Goal: Task Accomplishment & Management: Complete application form

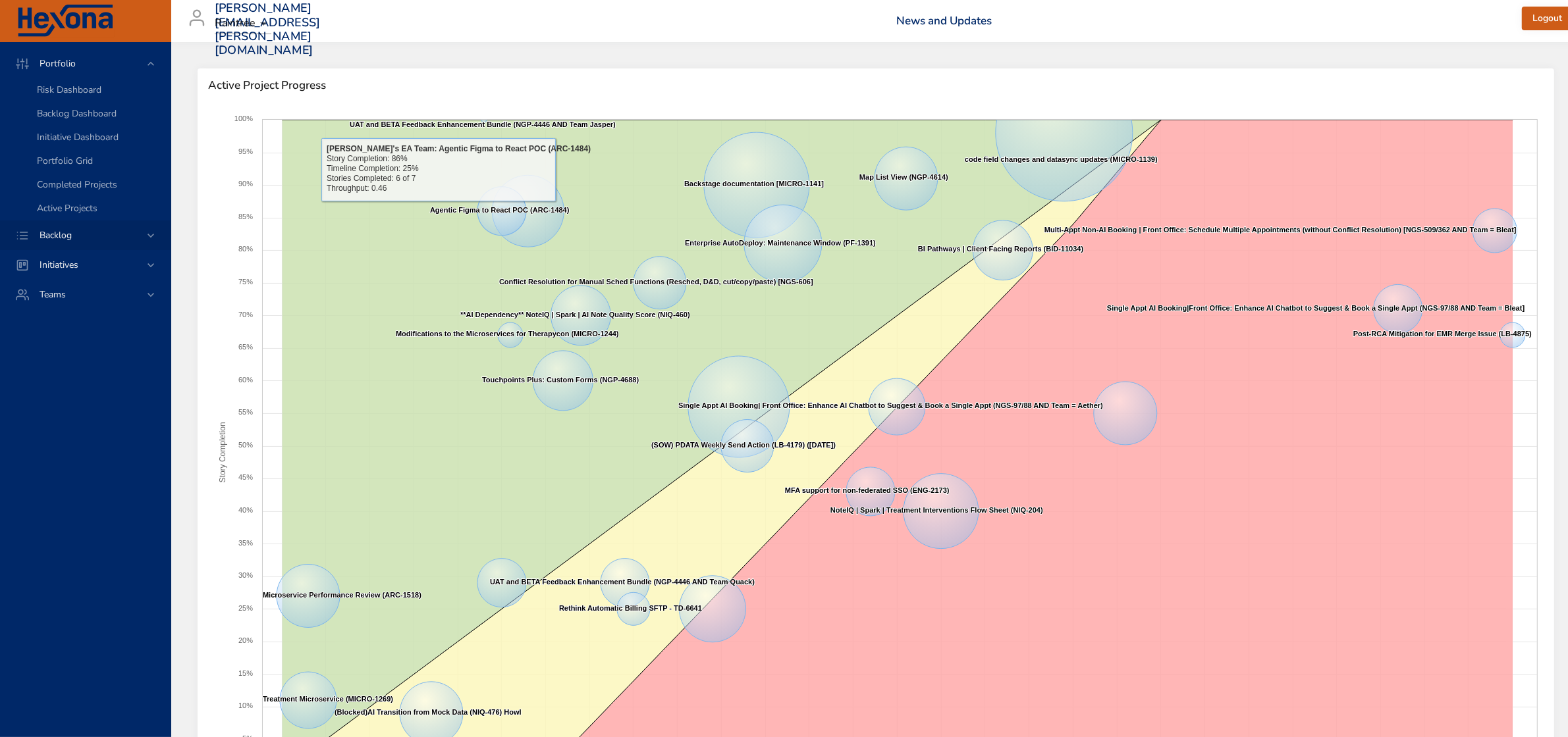
click at [146, 232] on icon at bounding box center [151, 235] width 13 height 13
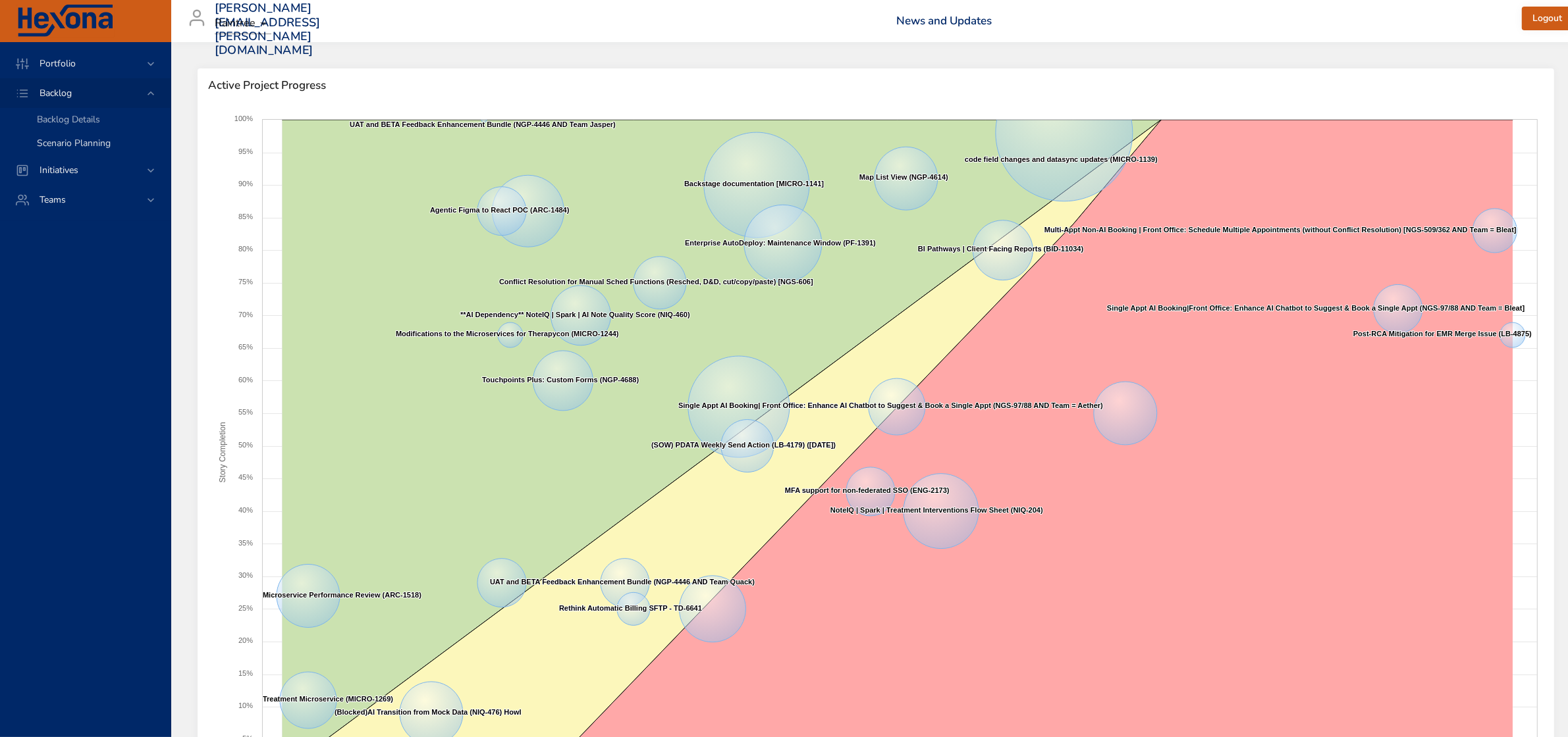
drag, startPoint x: 83, startPoint y: 125, endPoint x: 83, endPoint y: 146, distance: 21.0
click at [83, 125] on span "Backlog Details" at bounding box center [68, 119] width 63 height 13
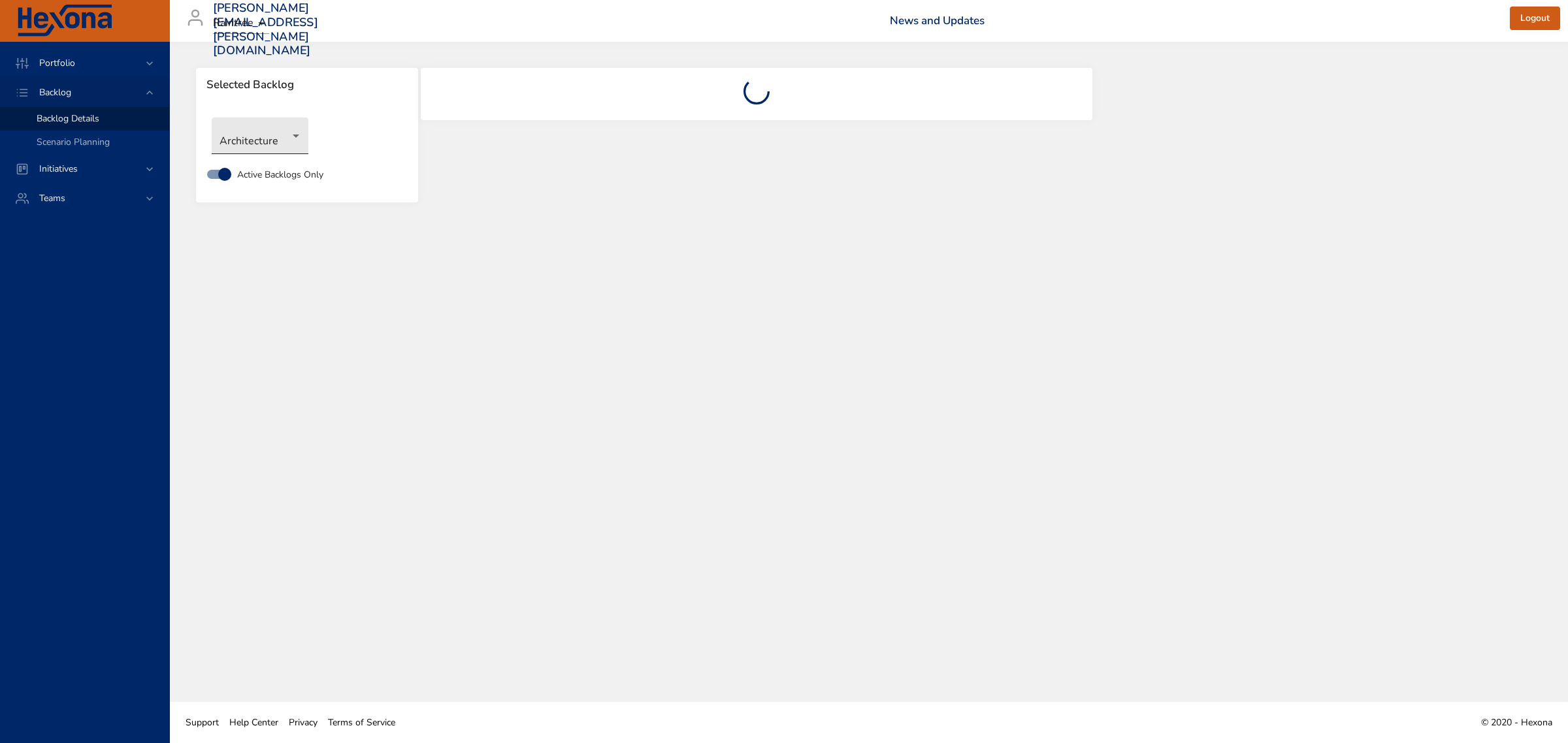
click at [280, 138] on body "Portfolio Backlog Backlog Details Scenario Planning Initiatives Teams [PERSON_N…" at bounding box center [784, 372] width 1568 height 743
click at [270, 374] on li "Revenue Cycle" at bounding box center [278, 373] width 134 height 22
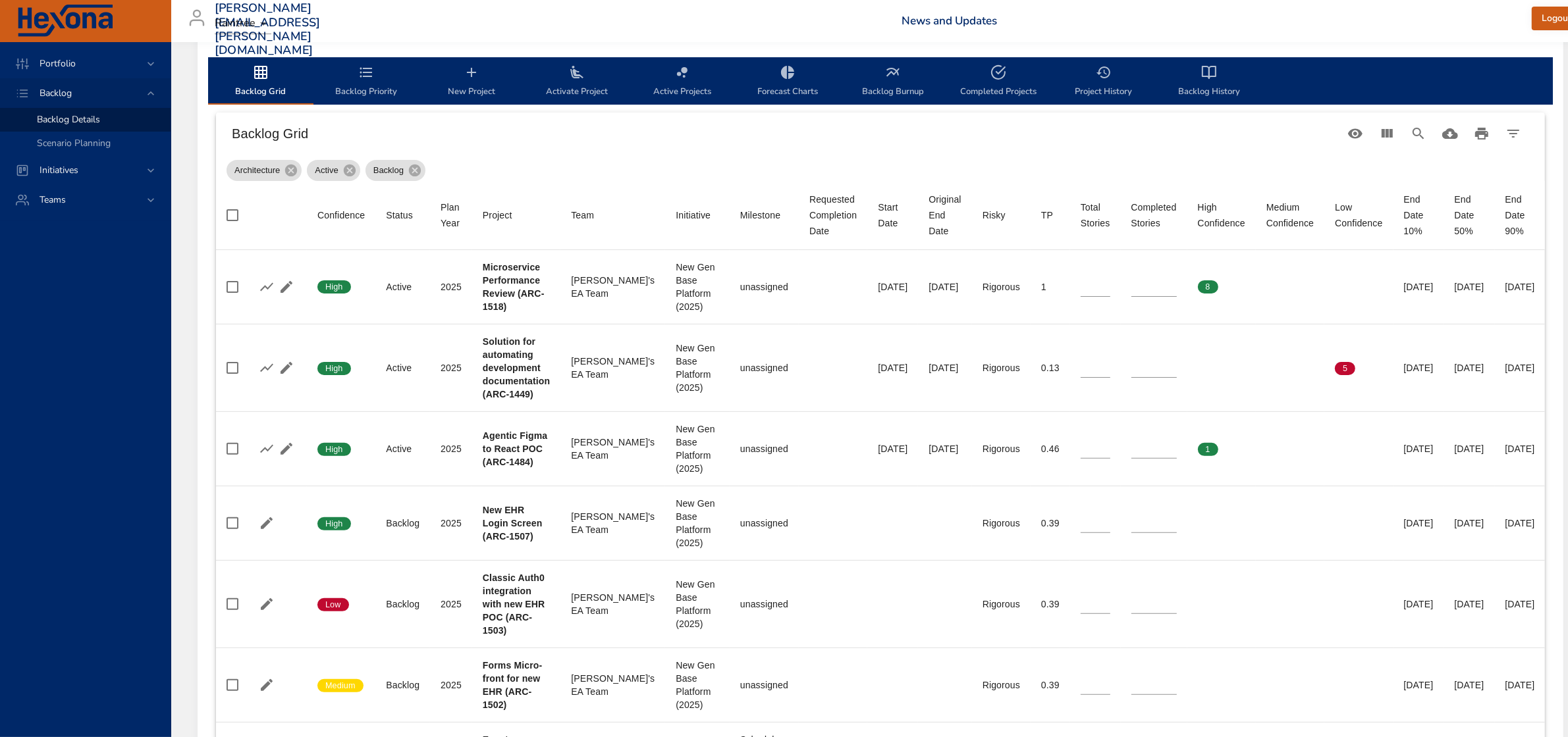
scroll to position [411, 0]
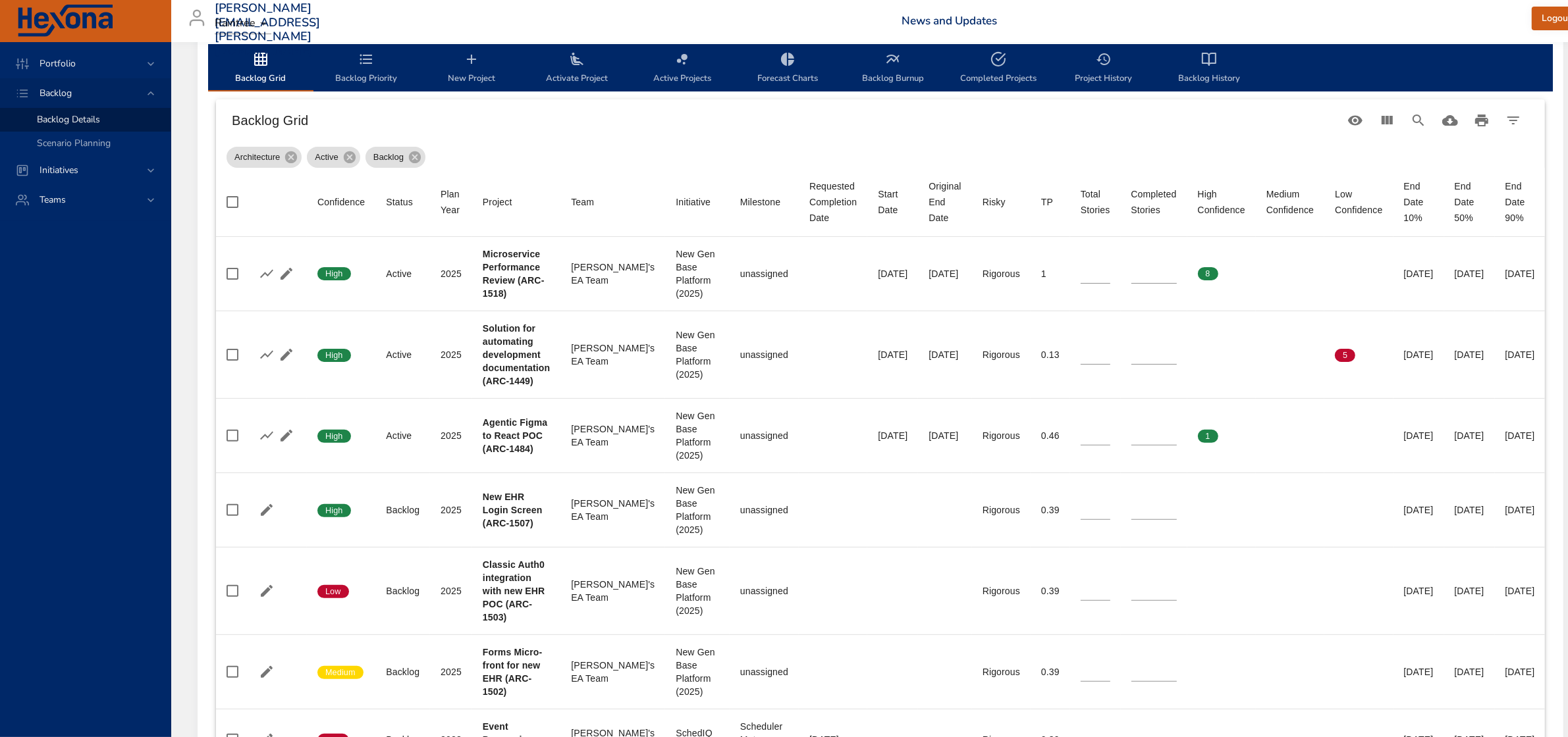
type input "*"
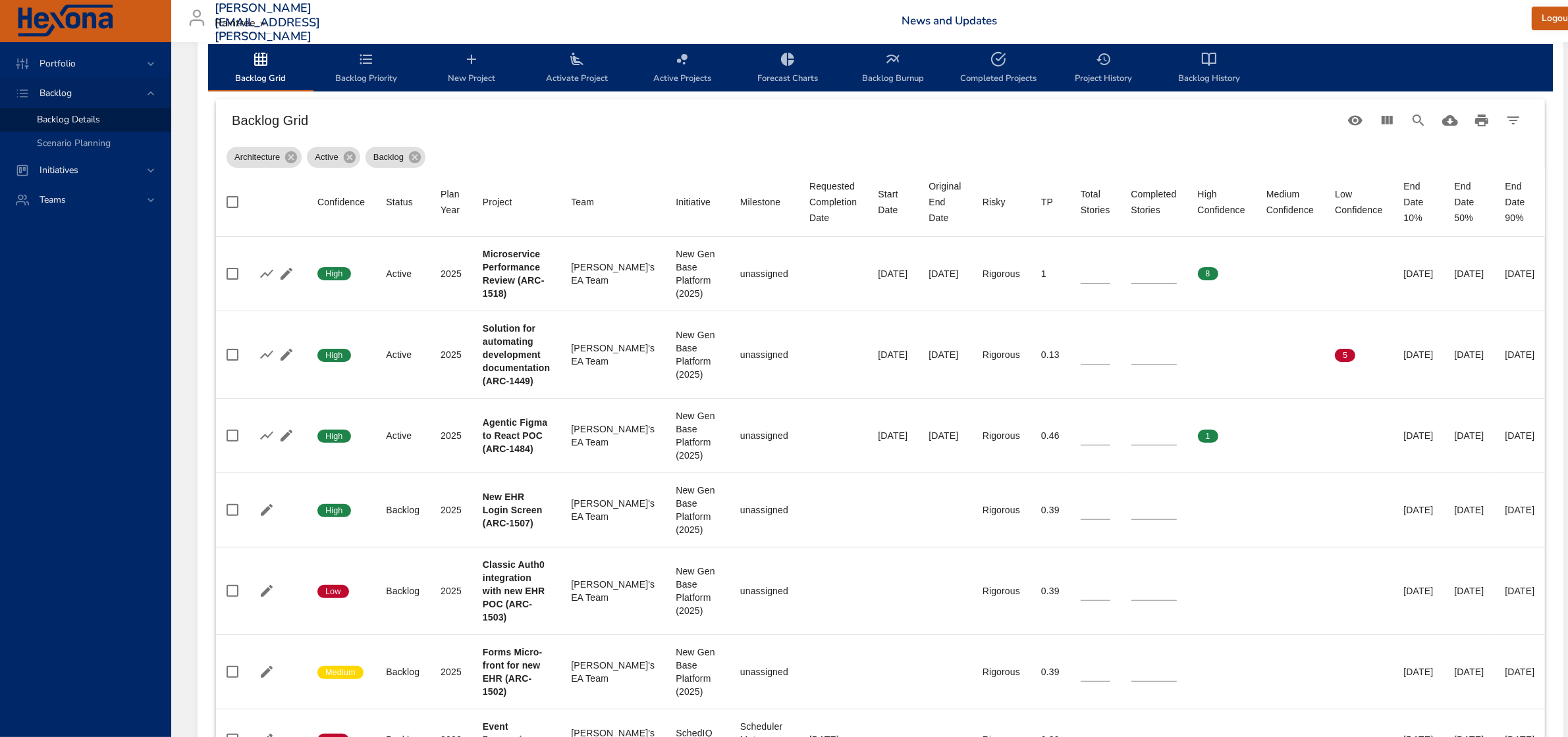
type input "*"
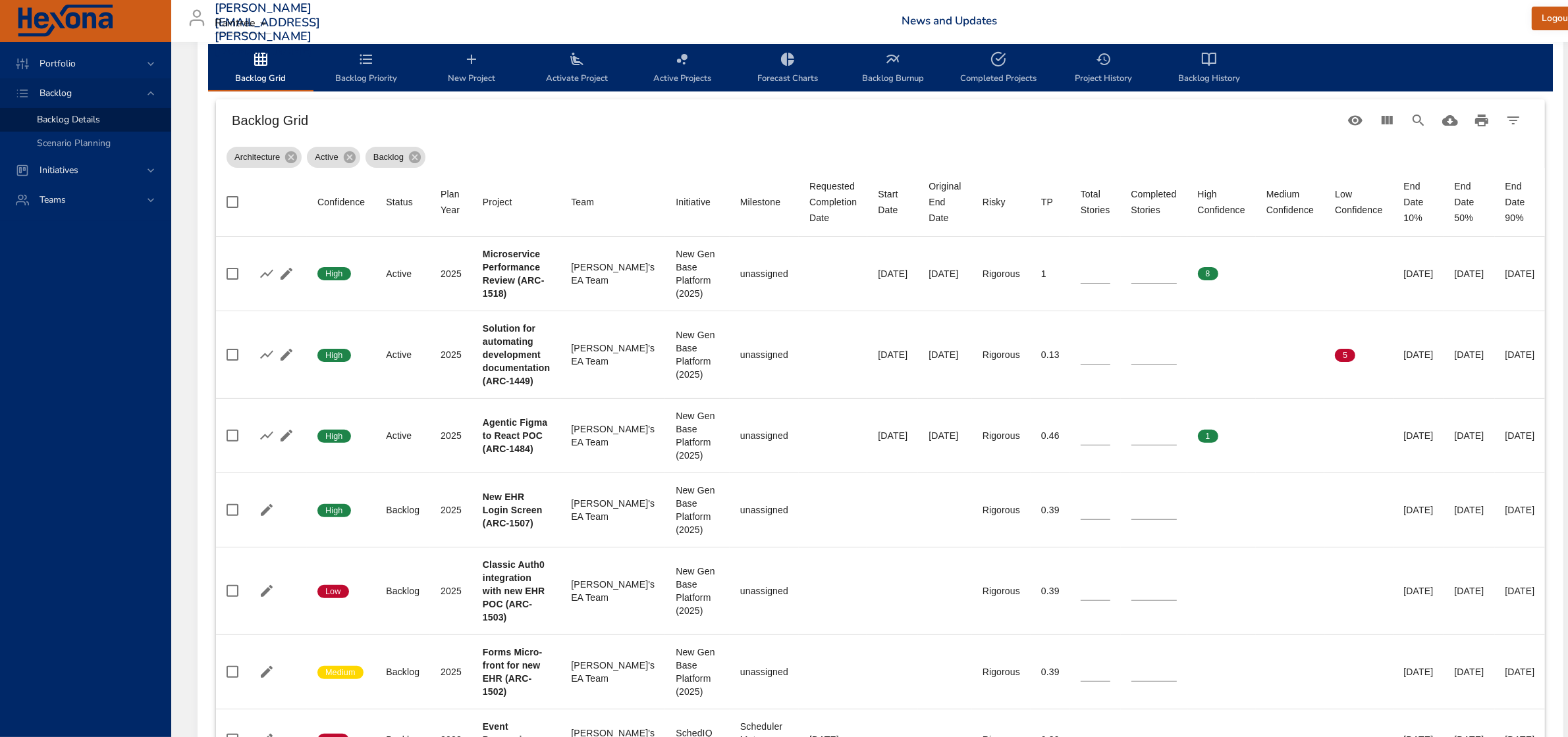
type input "*"
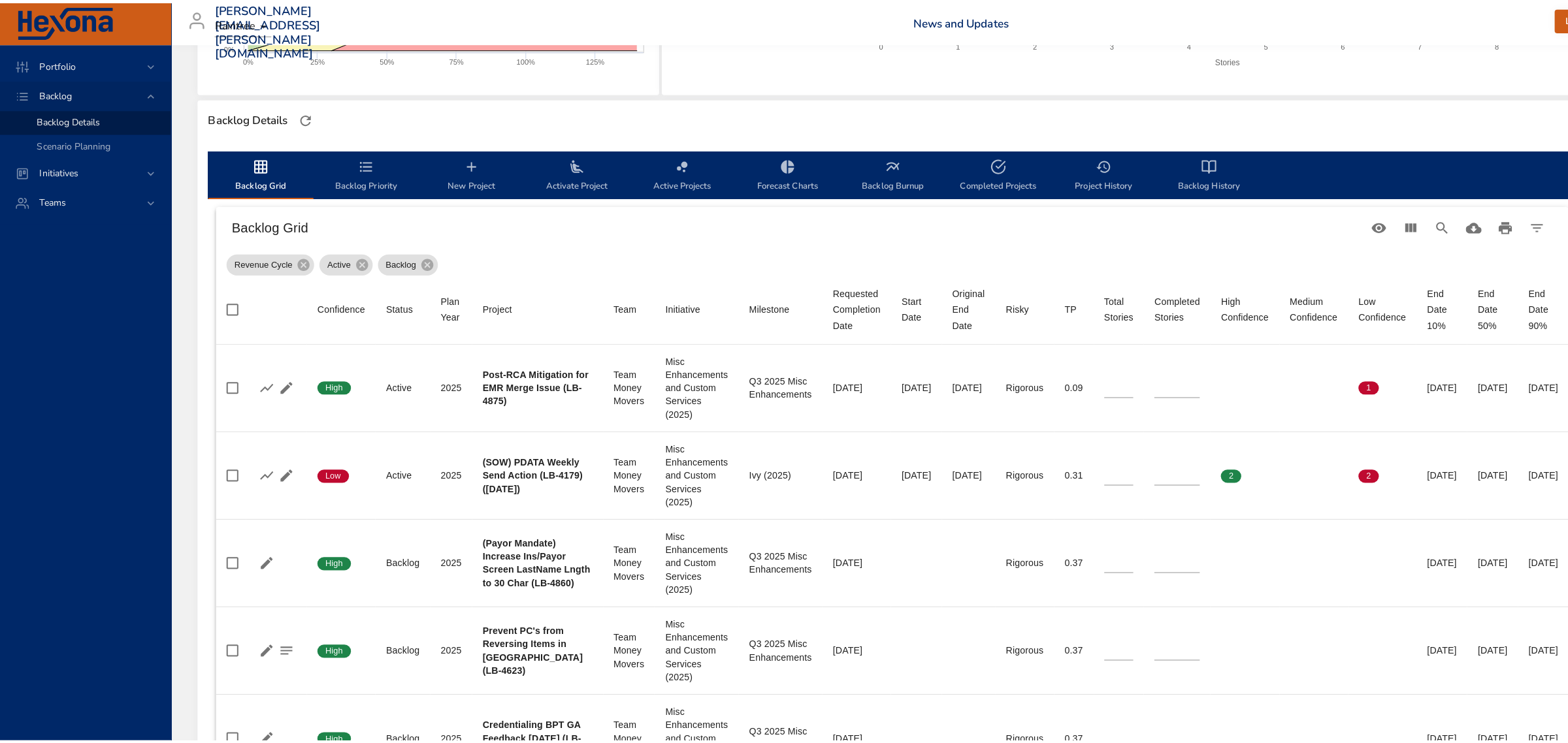
scroll to position [245, 0]
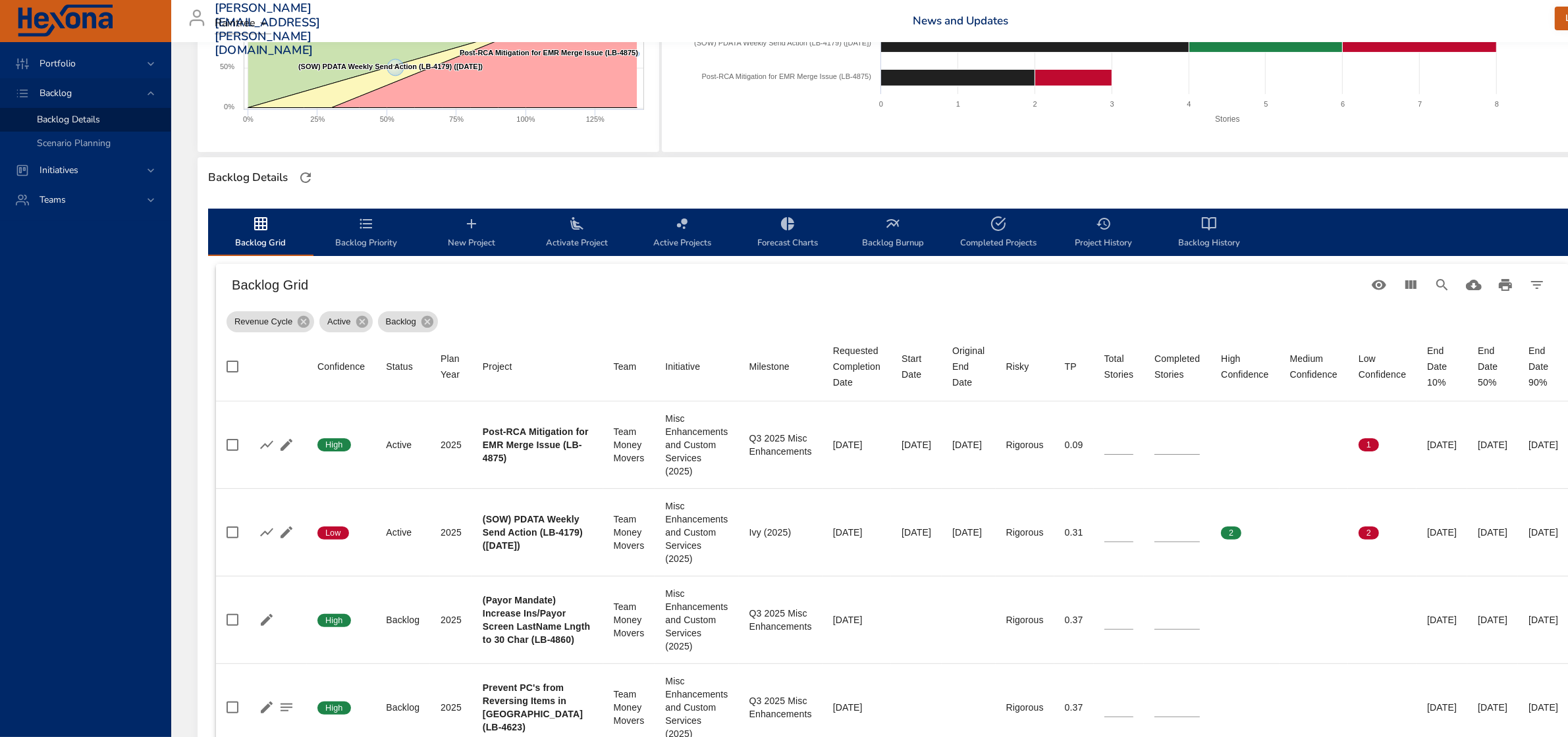
click at [468, 235] on span "New Project" at bounding box center [472, 233] width 90 height 35
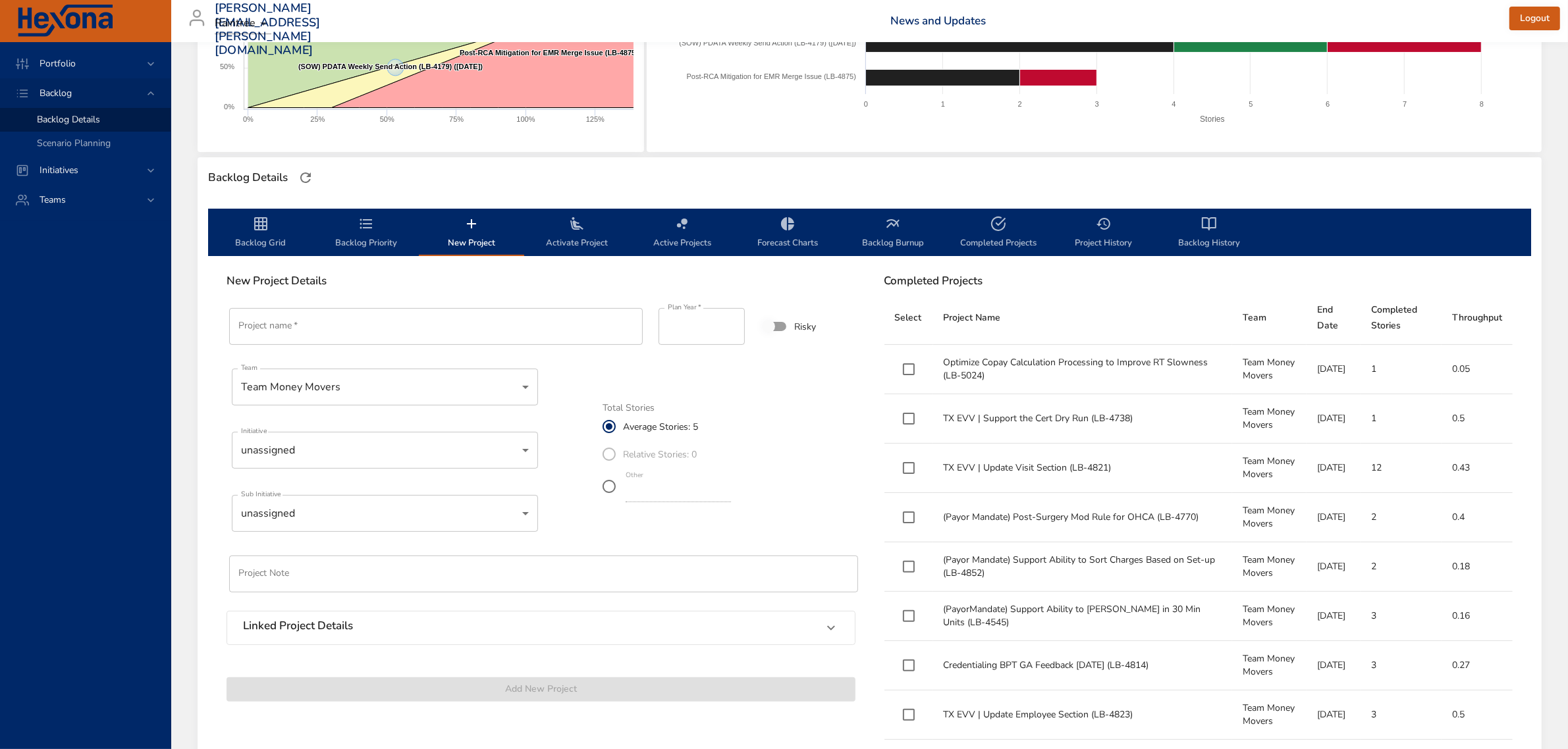
click at [364, 331] on input "Project name   *" at bounding box center [435, 326] width 414 height 37
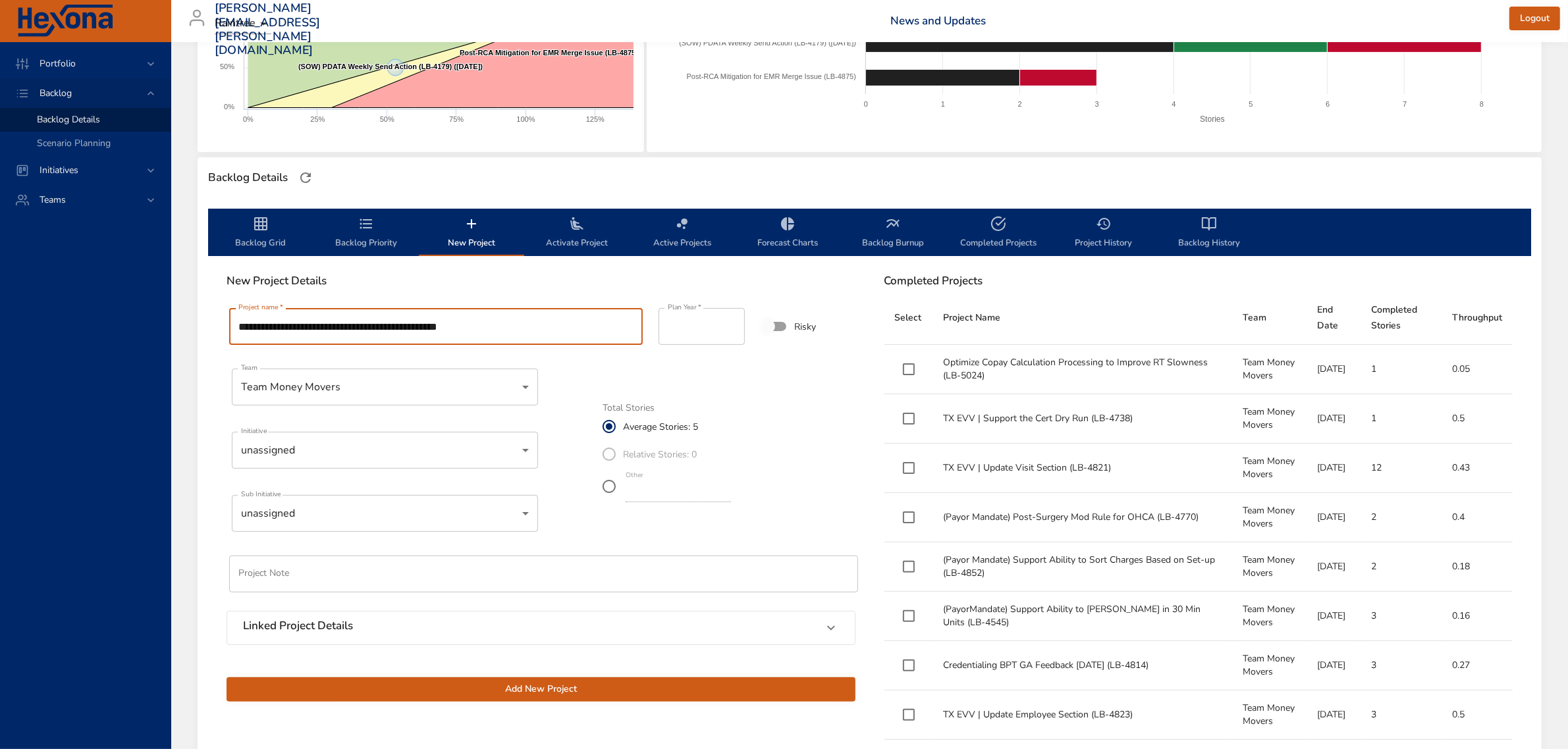
type input "**********"
click at [731, 495] on input "*" at bounding box center [678, 492] width 105 height 21
type input "*"
click at [731, 495] on input "*" at bounding box center [678, 492] width 105 height 21
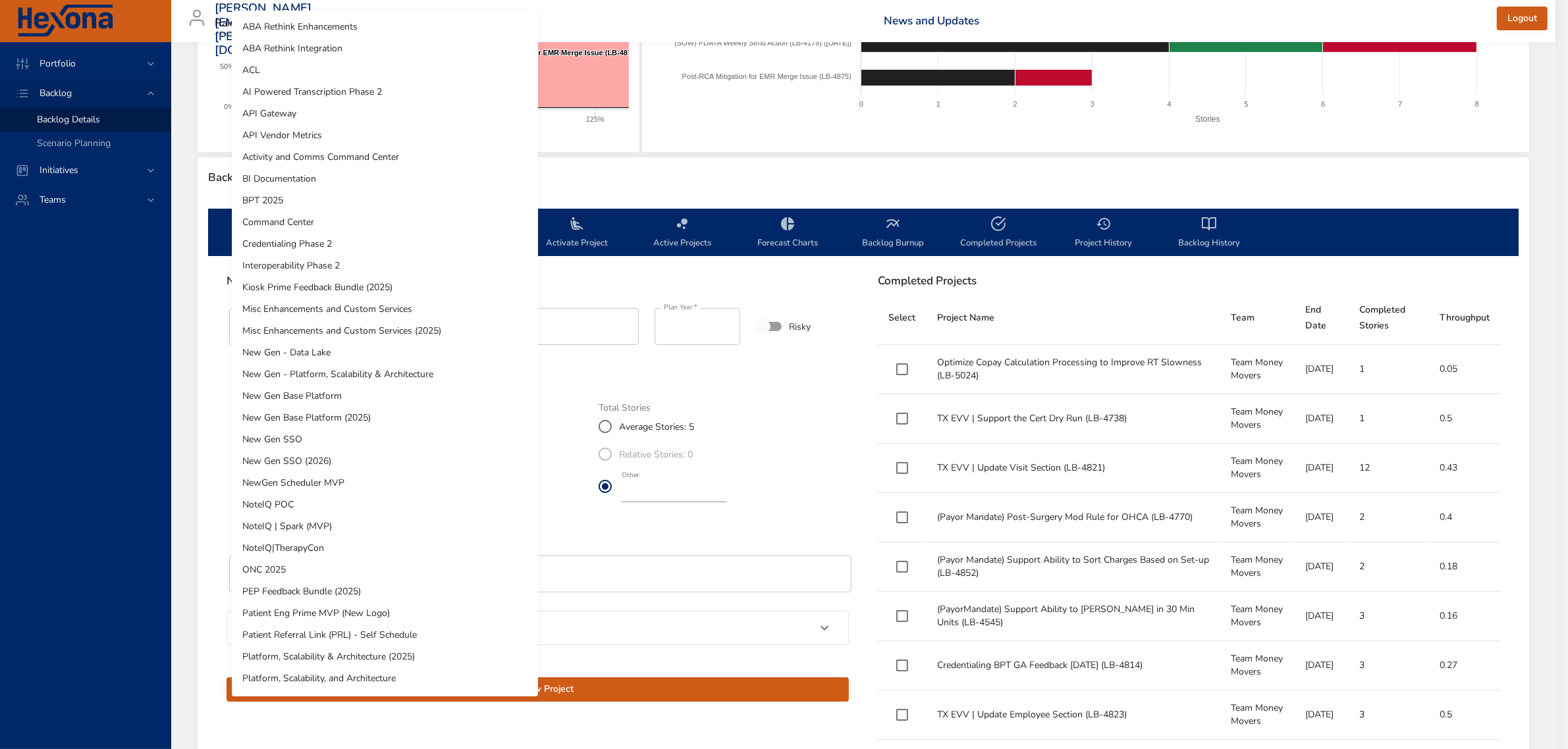
click at [317, 449] on body "Portfolio Backlog Backlog Details Scenario Planning Initiatives Teams [PERSON_N…" at bounding box center [784, 128] width 1568 height 749
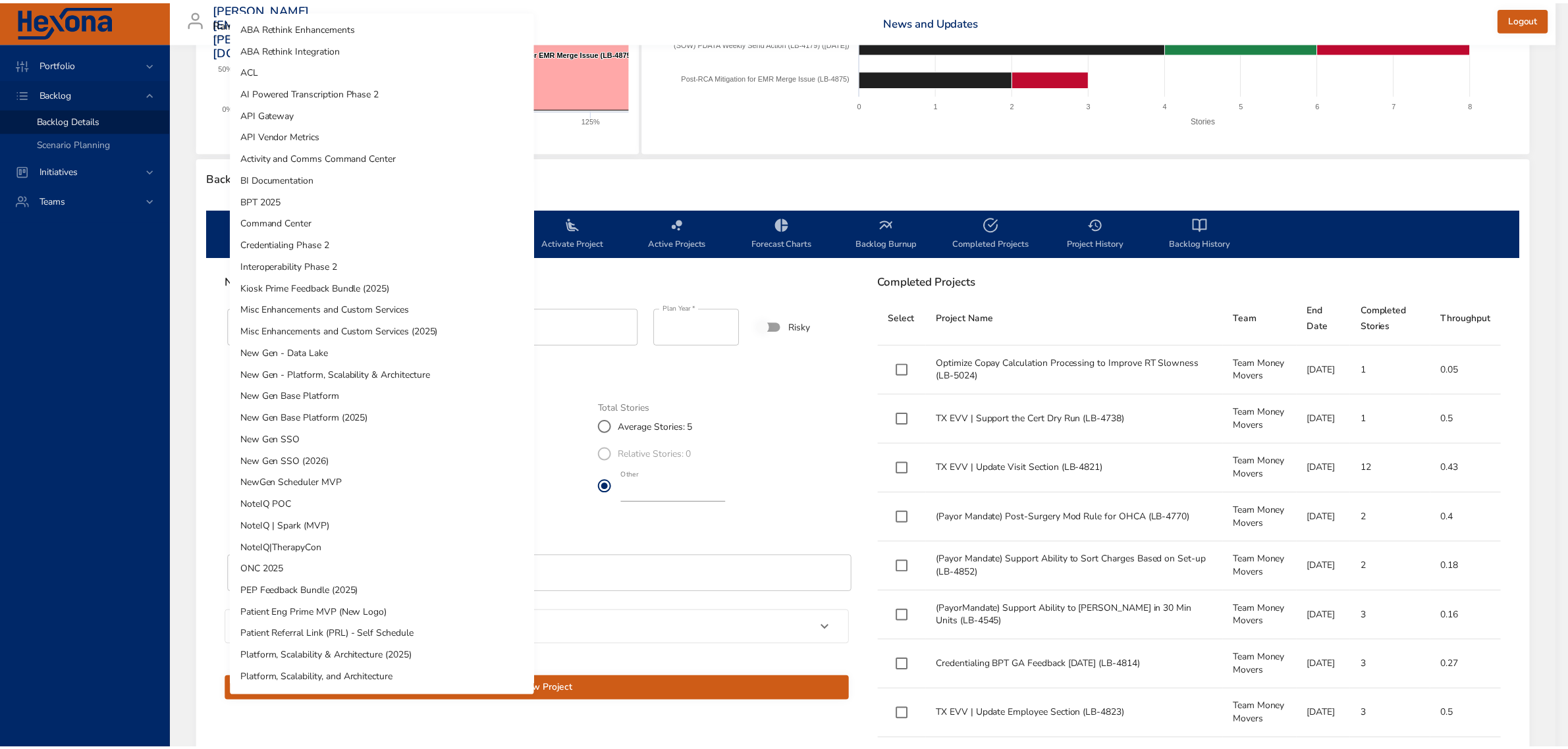
scroll to position [344, 0]
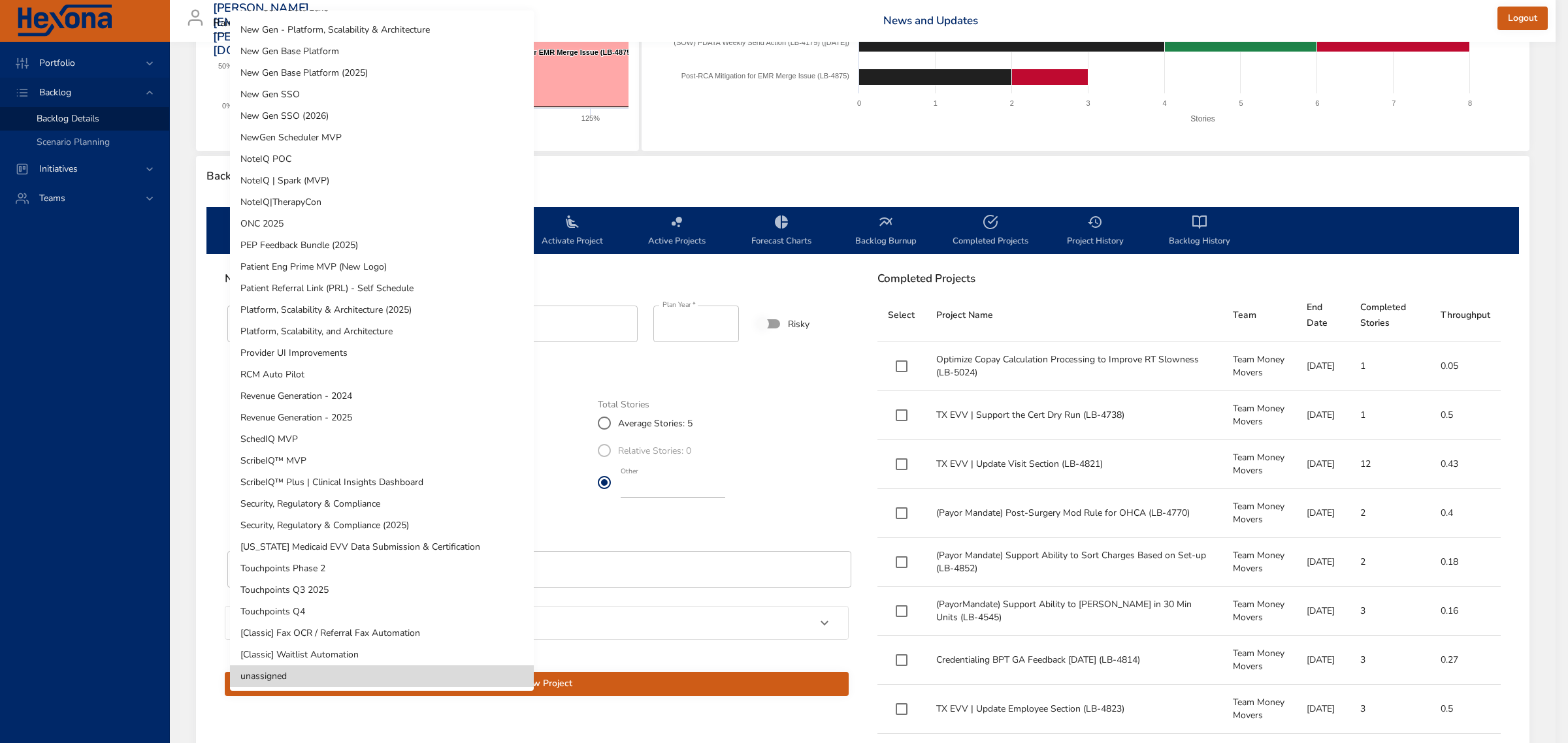
click at [320, 550] on li "[US_STATE] Medicaid EVV Data Submission & Certification" at bounding box center [381, 547] width 304 height 22
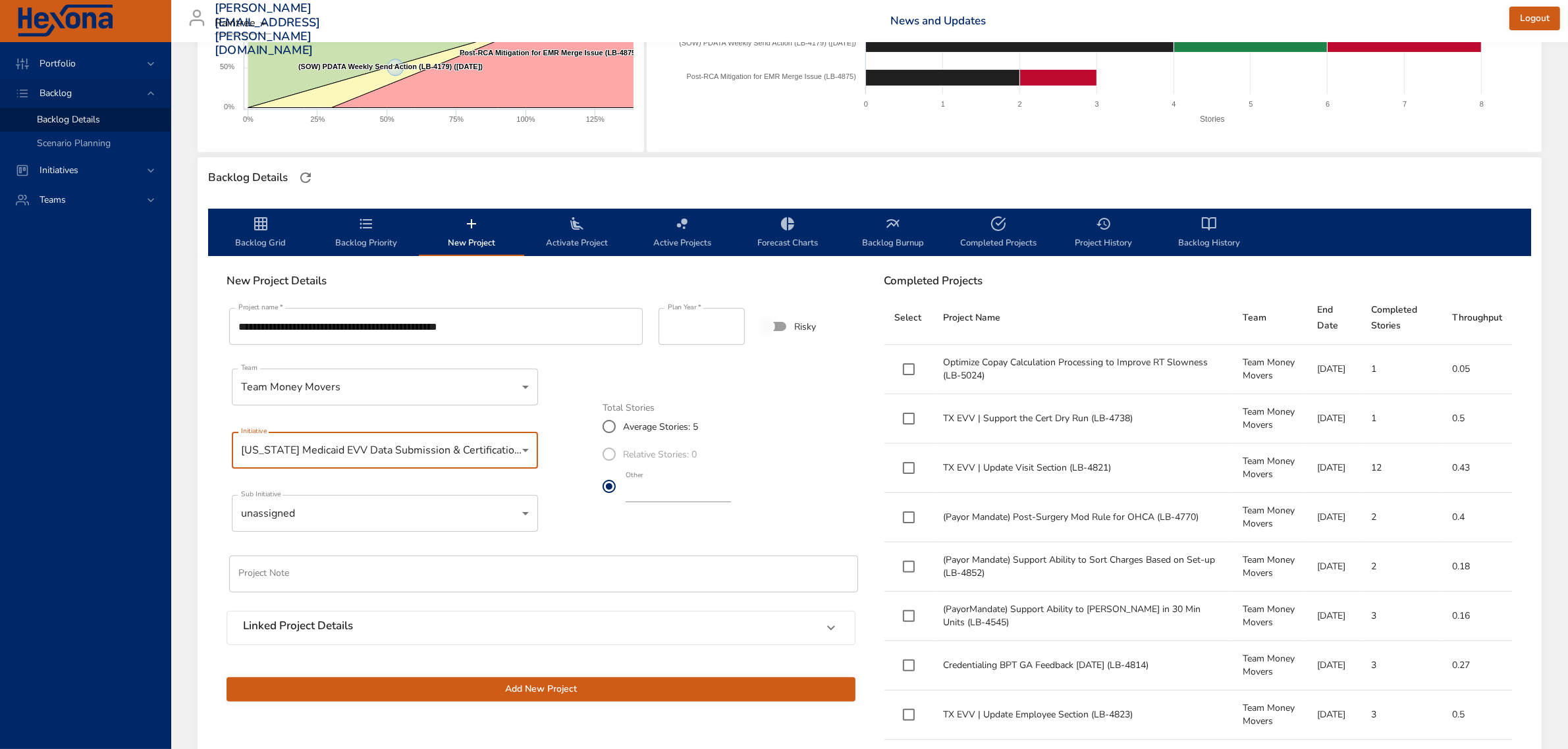
click at [387, 502] on body "Portfolio Backlog Backlog Details Scenario Planning Initiatives Teams [PERSON_N…" at bounding box center [784, 128] width 1568 height 749
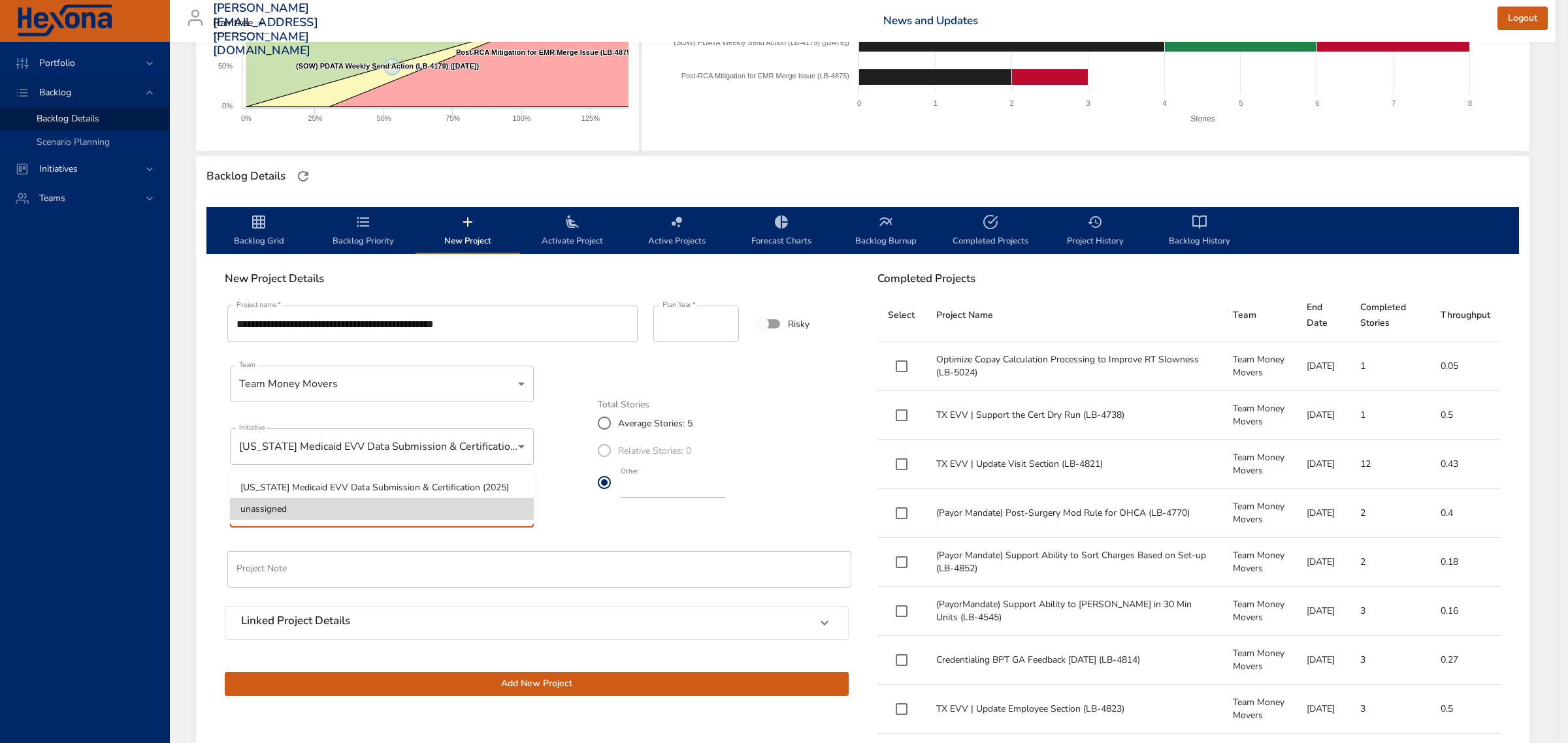
click at [360, 486] on li "[US_STATE] Medicaid EVV Data Submission & Certification (2025)" at bounding box center [381, 487] width 304 height 22
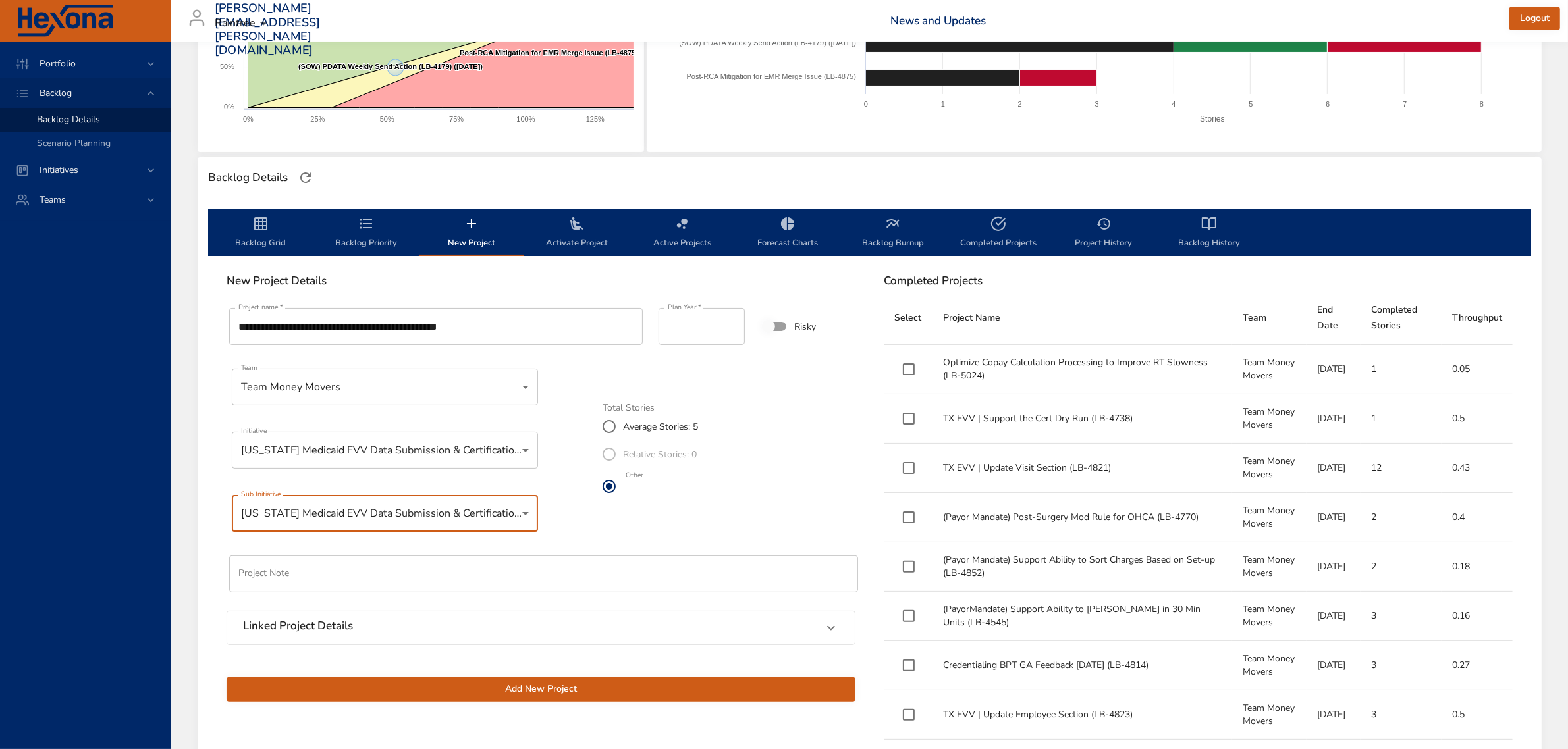
click at [320, 582] on input "text" at bounding box center [544, 574] width 629 height 37
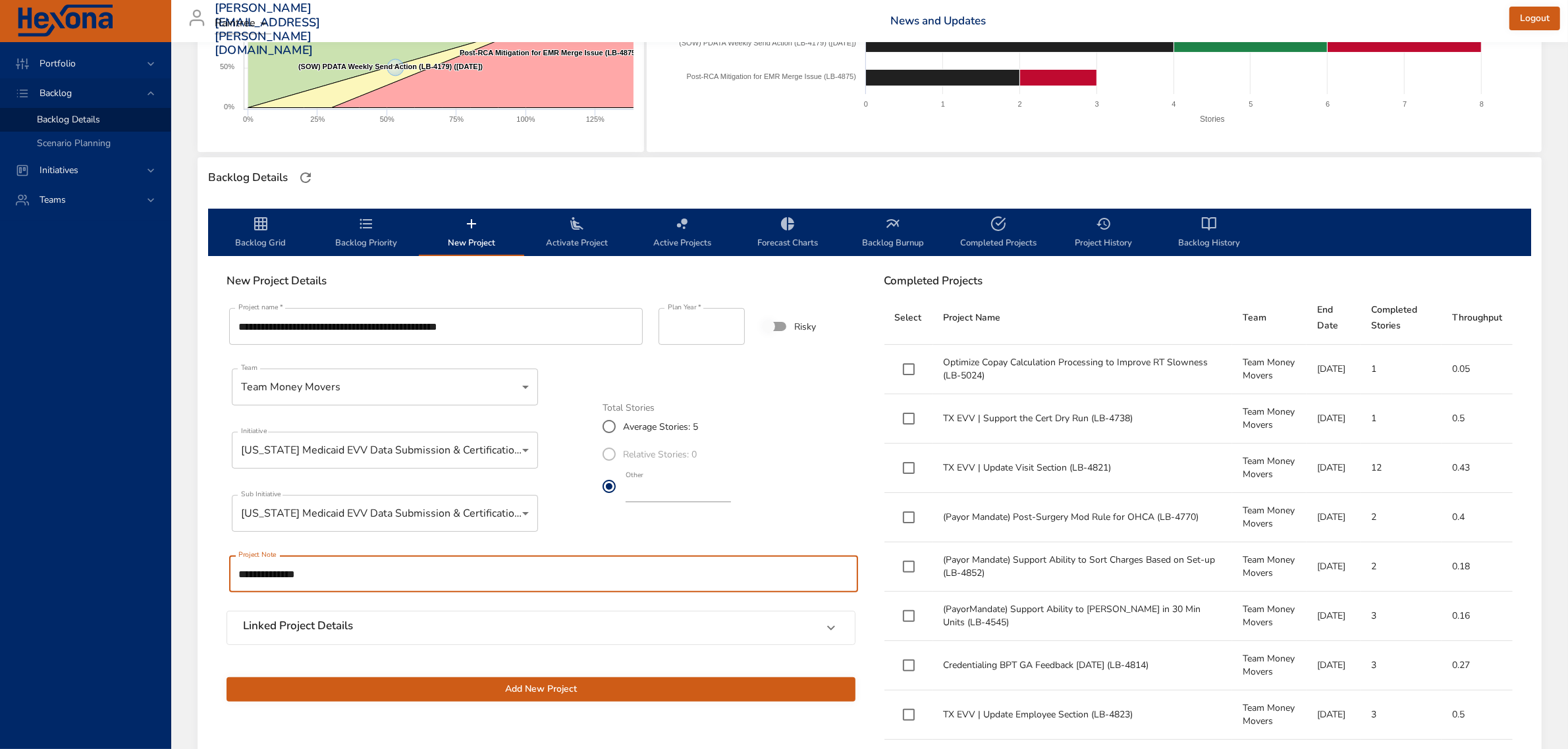
type input "**********"
click at [503, 688] on span "Add New Project" at bounding box center [541, 689] width 608 height 16
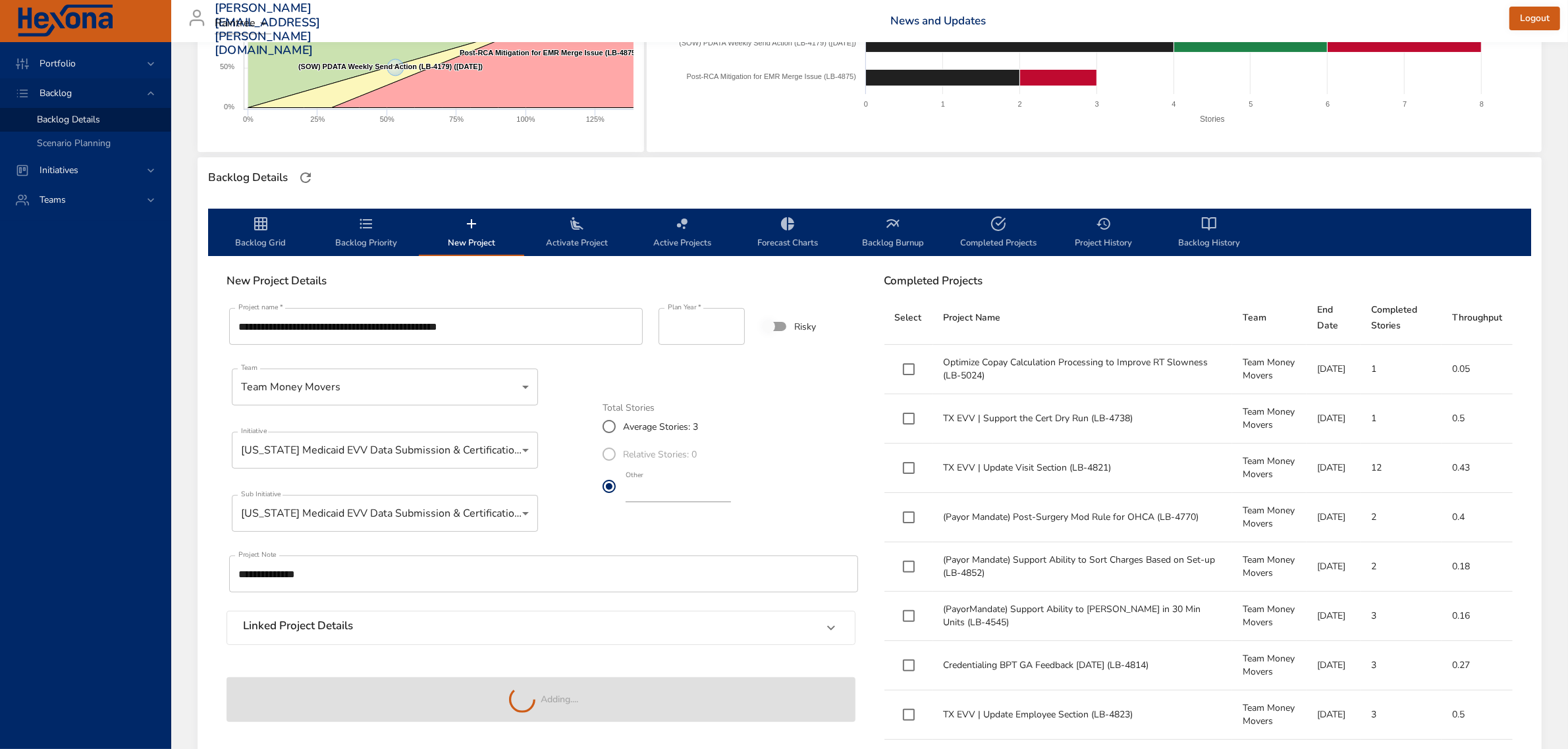
type input "*"
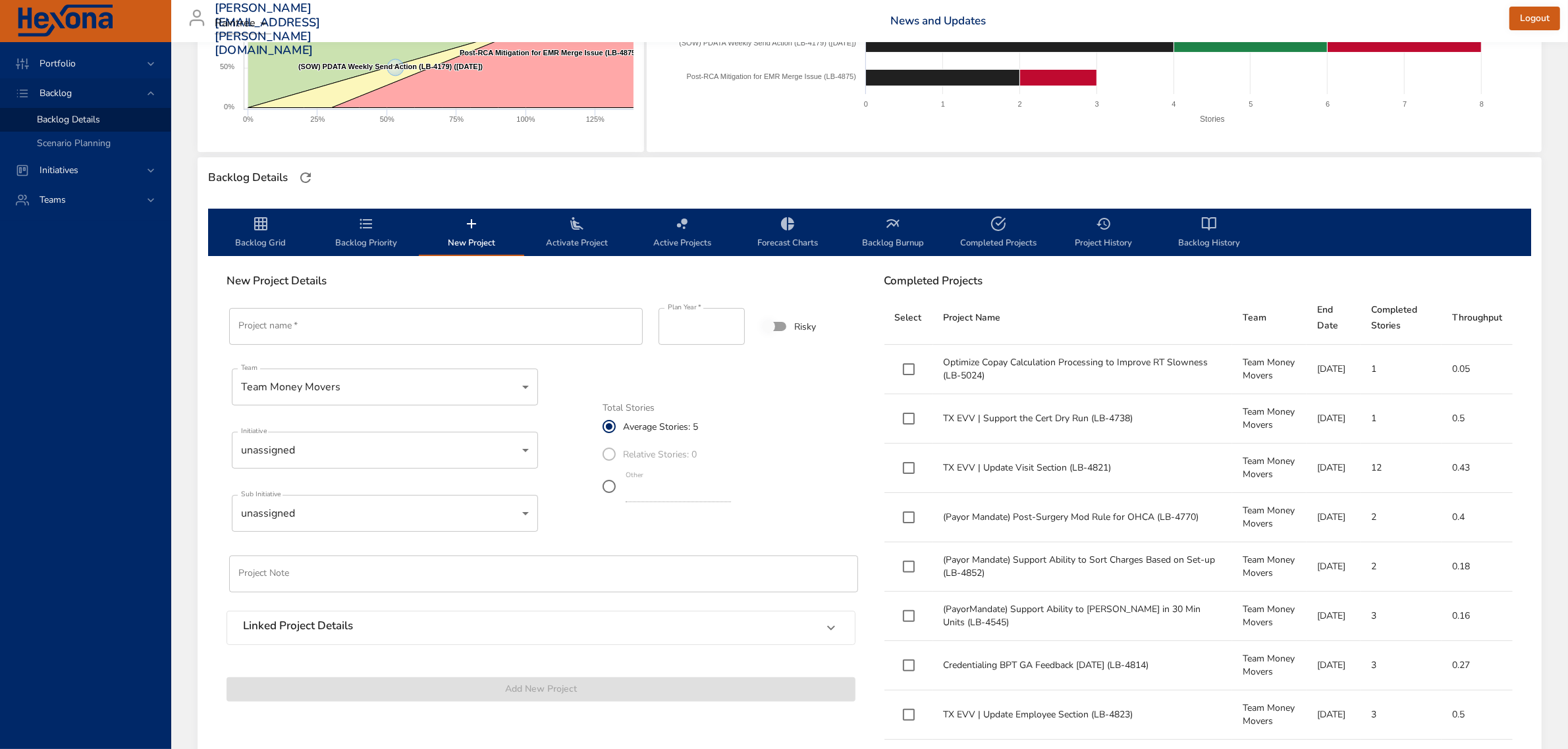
click at [347, 240] on span "Backlog Priority" at bounding box center [366, 233] width 90 height 35
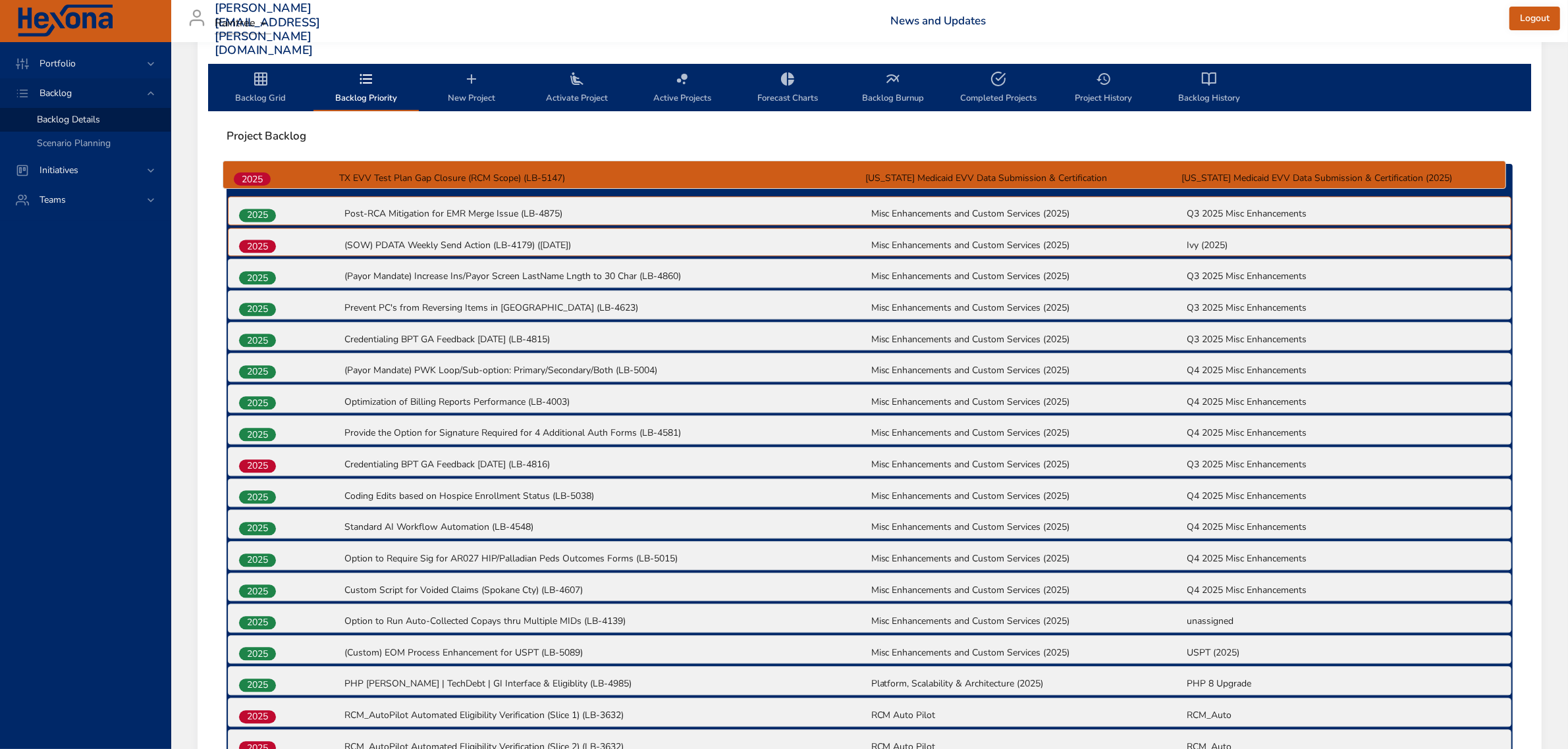
scroll to position [389, 0]
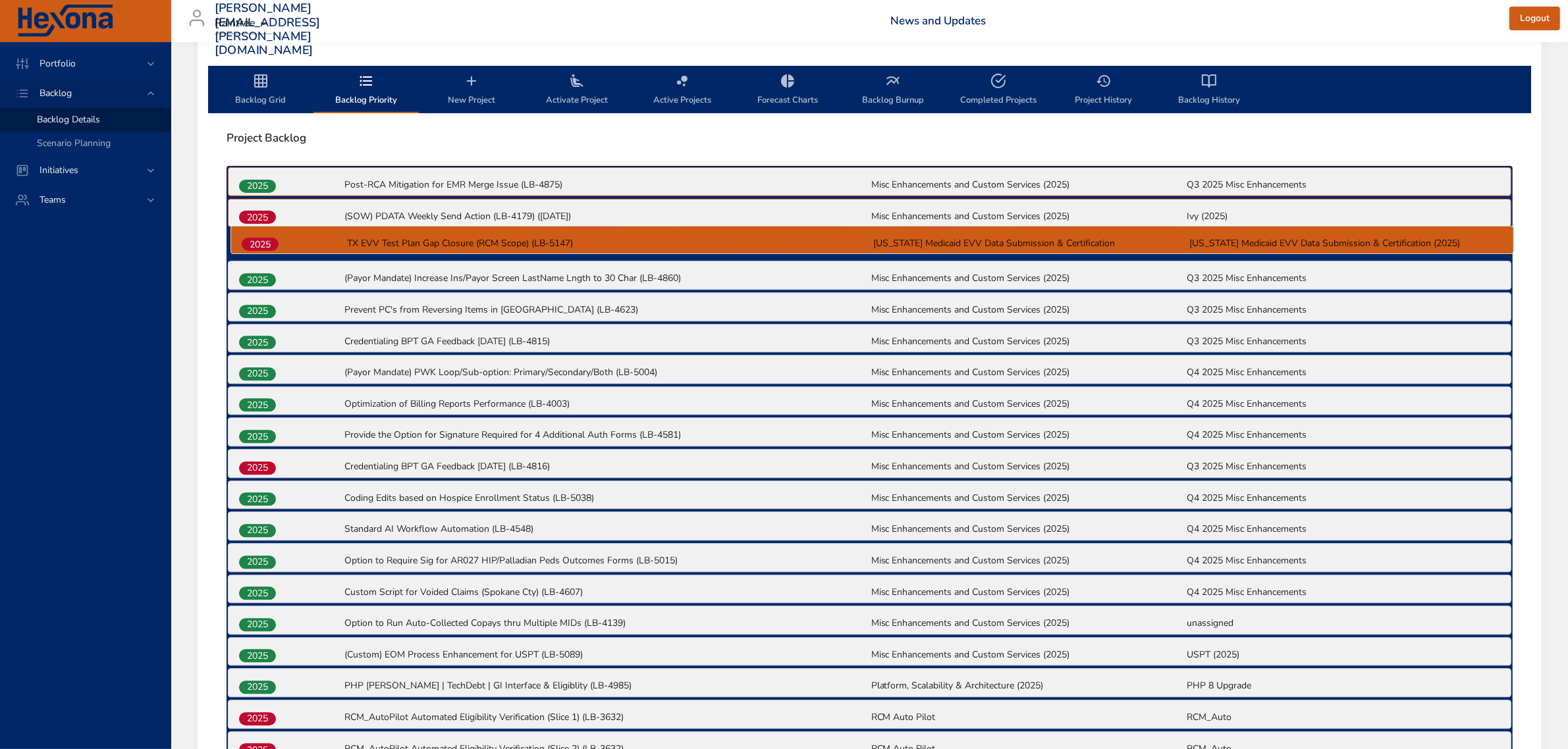
drag, startPoint x: 255, startPoint y: 614, endPoint x: 260, endPoint y: 237, distance: 377.0
click at [260, 237] on div "2025 Post-RCA Mitigation for EMR Merge Issue (LB-4875) Misc Enhancements and Cu…" at bounding box center [869, 528] width 1286 height 724
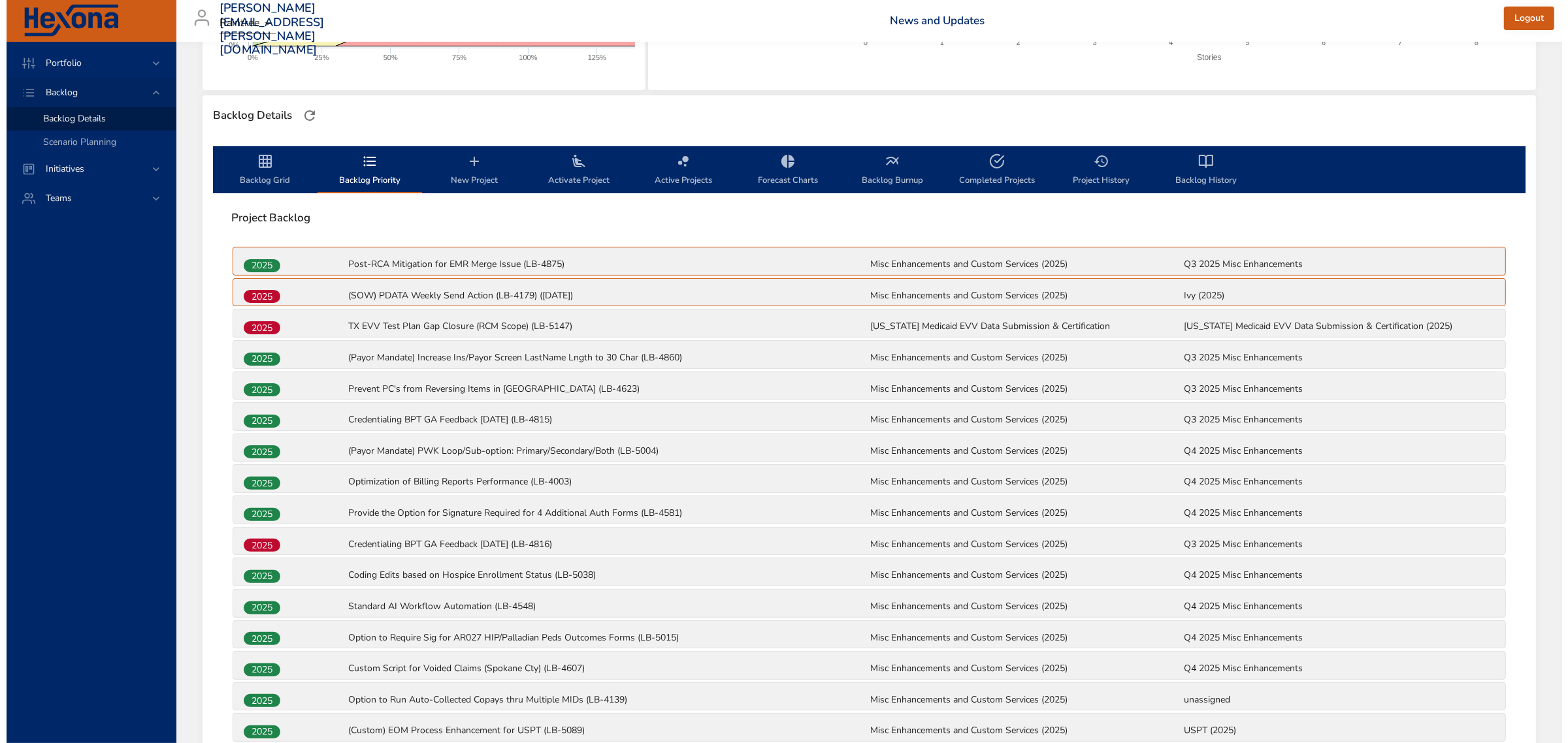
scroll to position [305, 0]
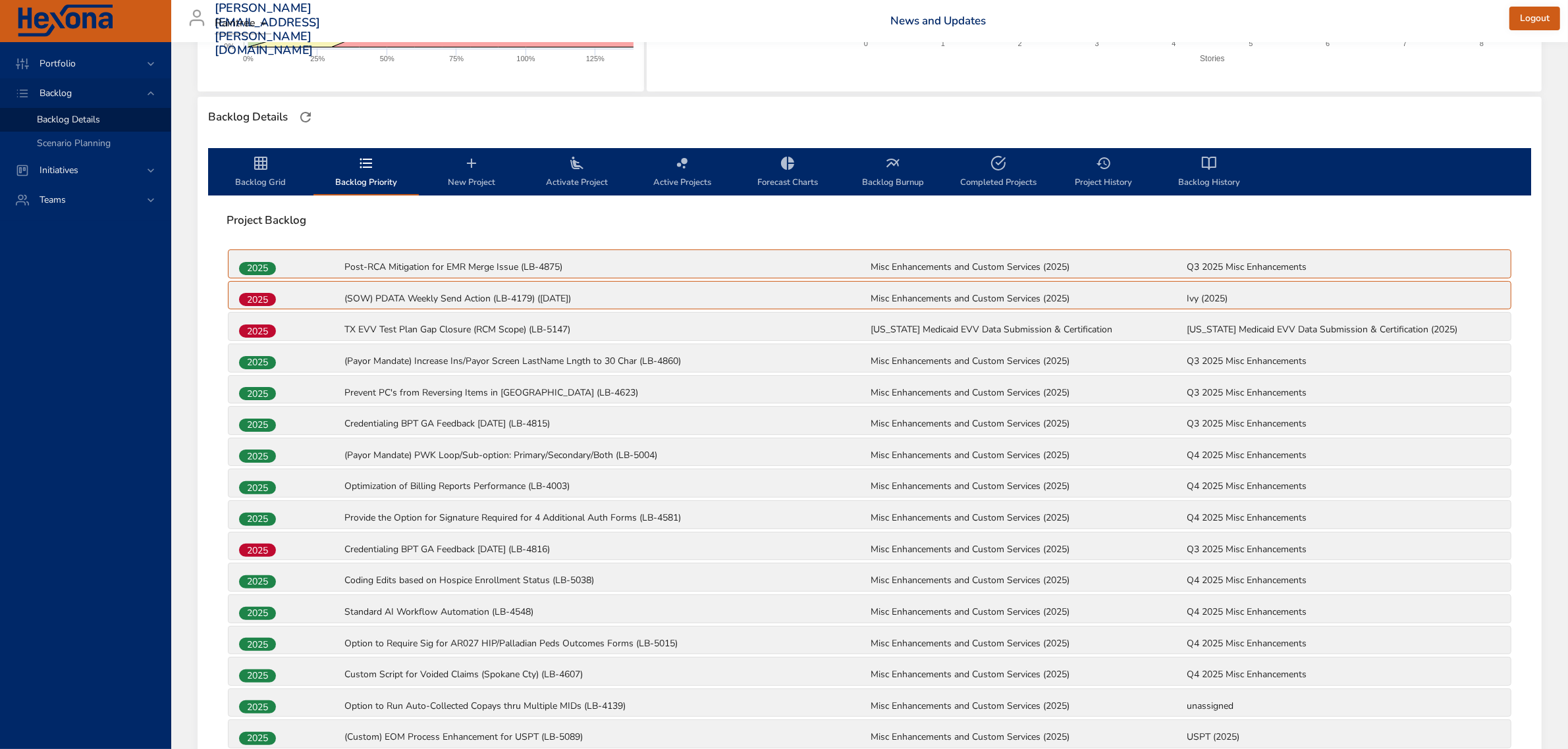
drag, startPoint x: 461, startPoint y: 175, endPoint x: 473, endPoint y: 186, distance: 16.3
click at [461, 175] on span "New Project" at bounding box center [472, 172] width 90 height 35
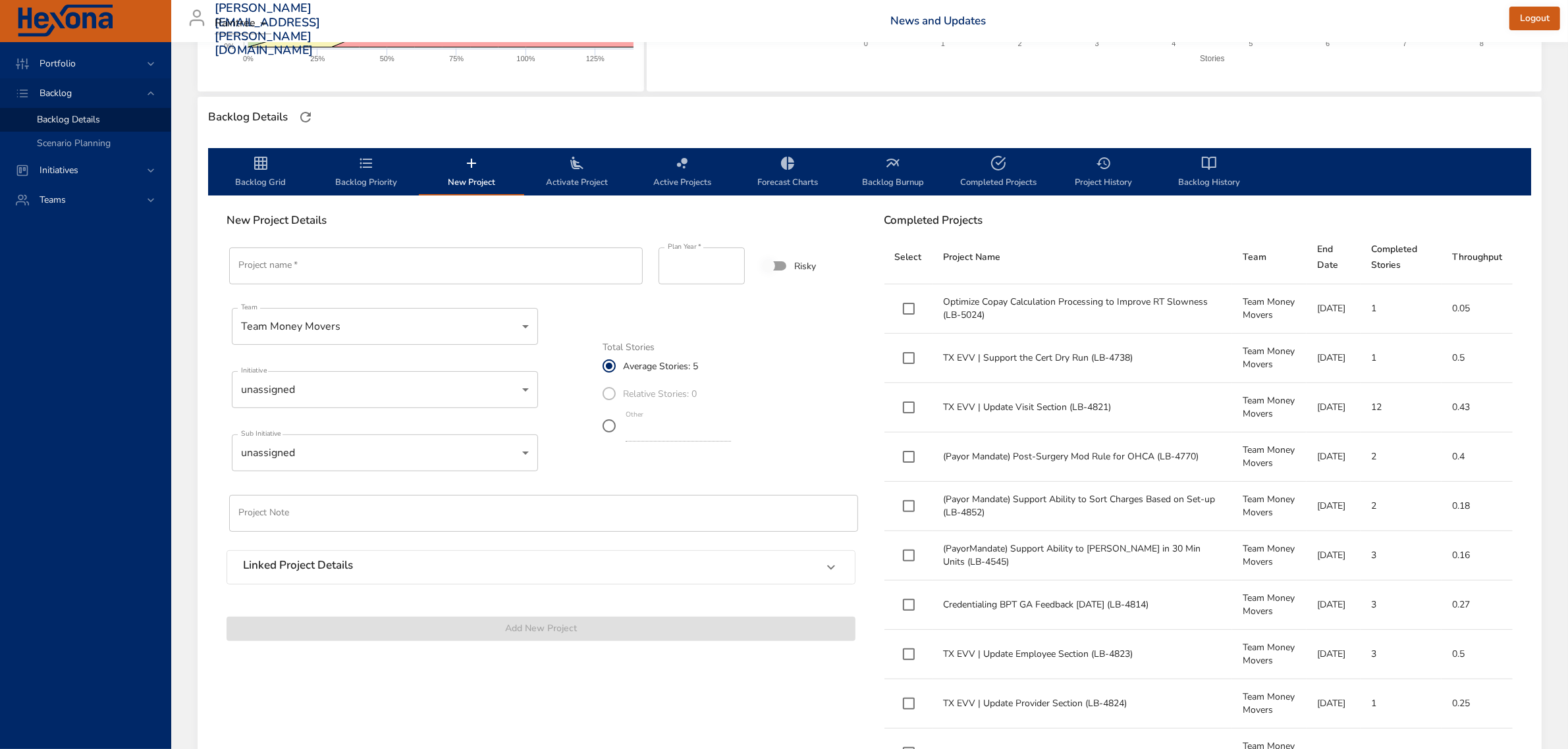
click at [361, 267] on input "Project name   *" at bounding box center [435, 266] width 414 height 37
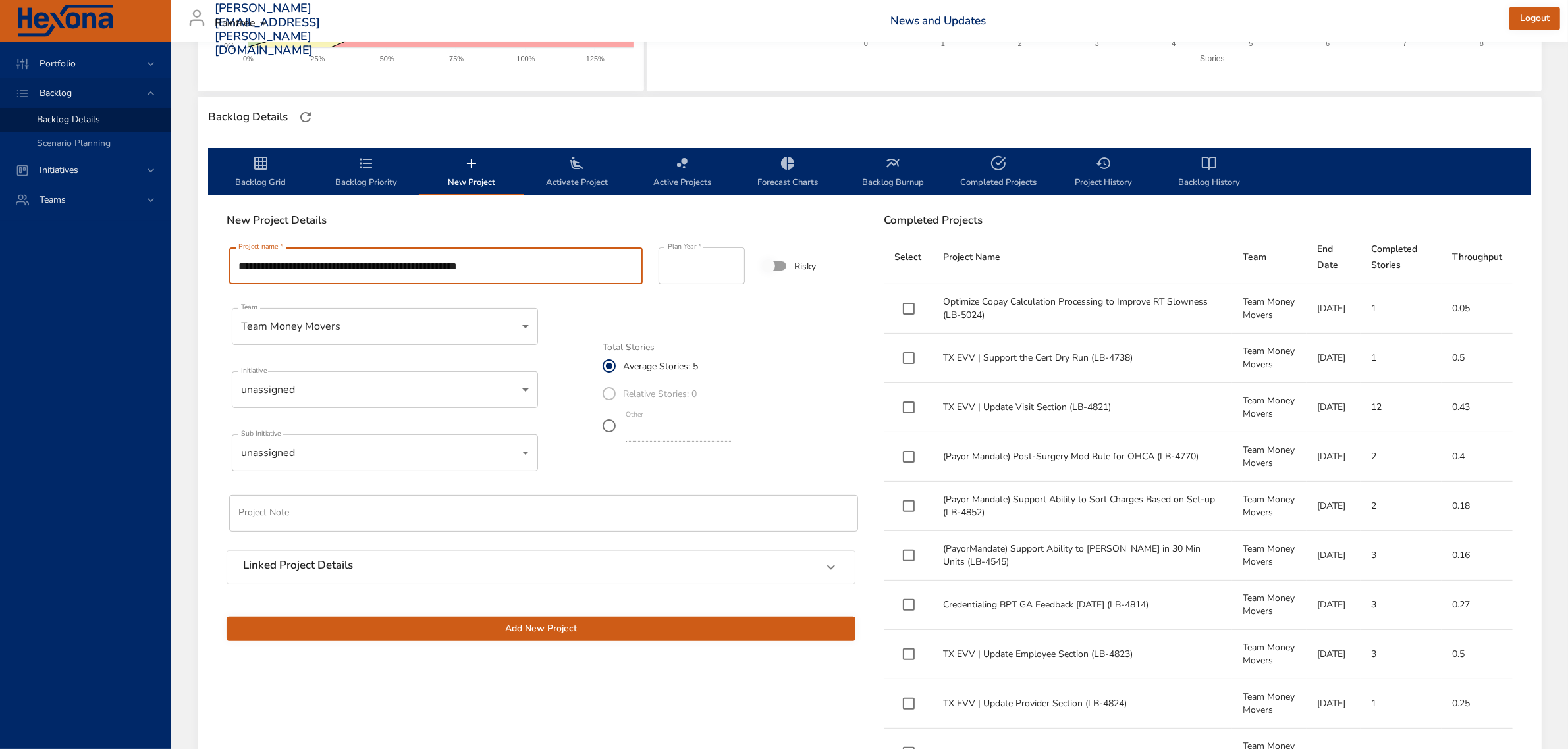
type input "**********"
click at [342, 396] on body "Portfolio Backlog Backlog Details Scenario Planning Initiatives Teams [PERSON_N…" at bounding box center [784, 67] width 1568 height 749
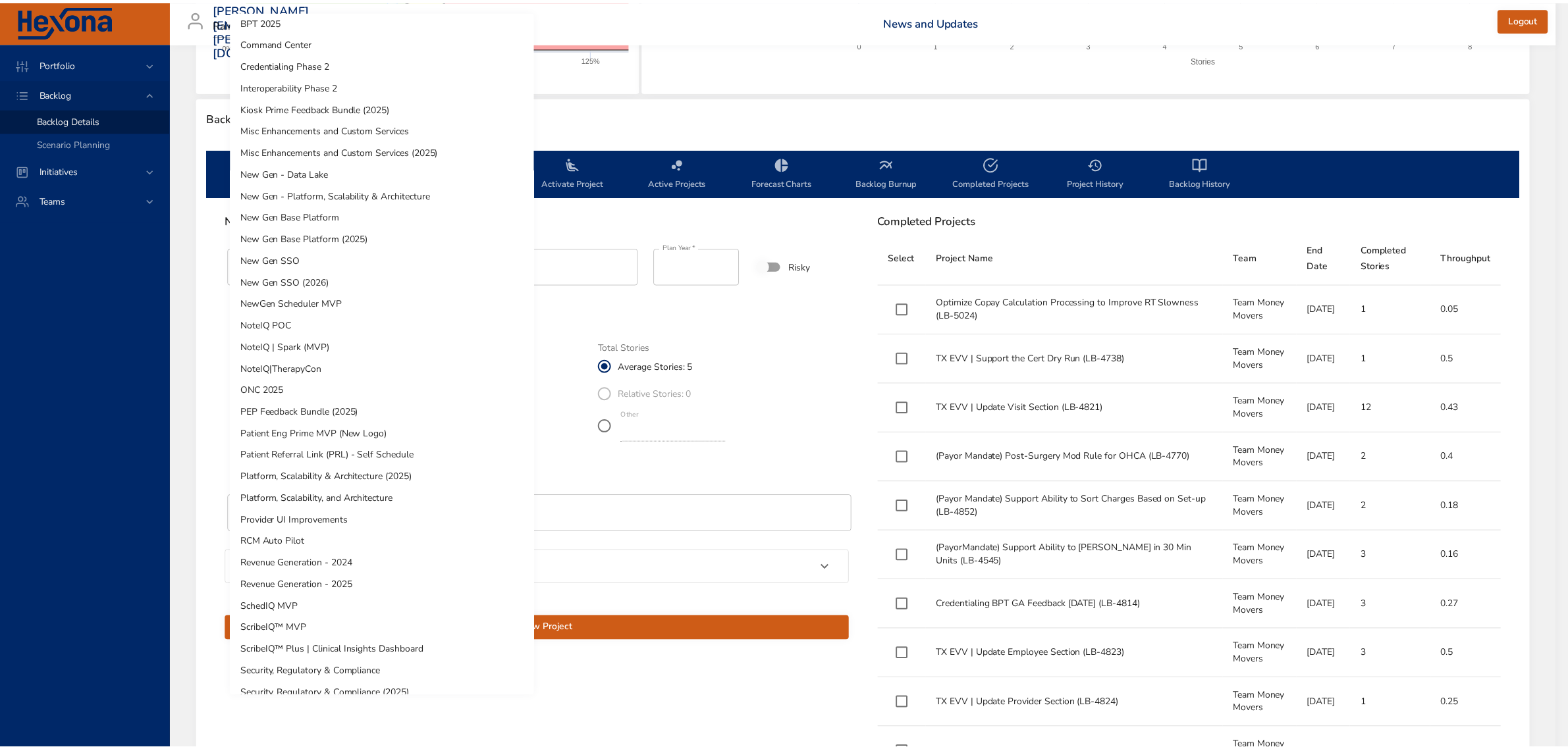
scroll to position [98, 0]
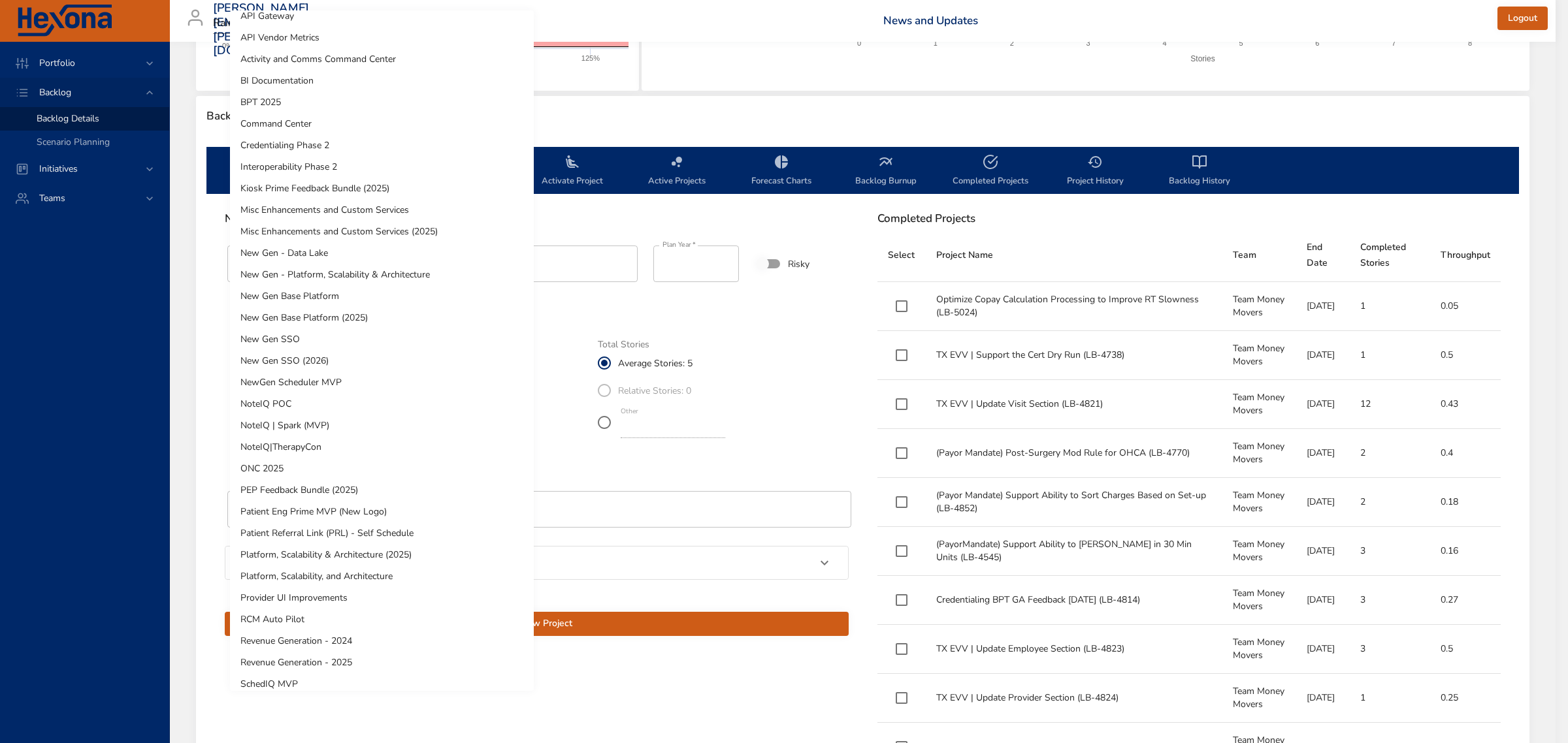
click at [321, 225] on li "Misc Enhancements and Custom Services (2025)" at bounding box center [381, 231] width 304 height 22
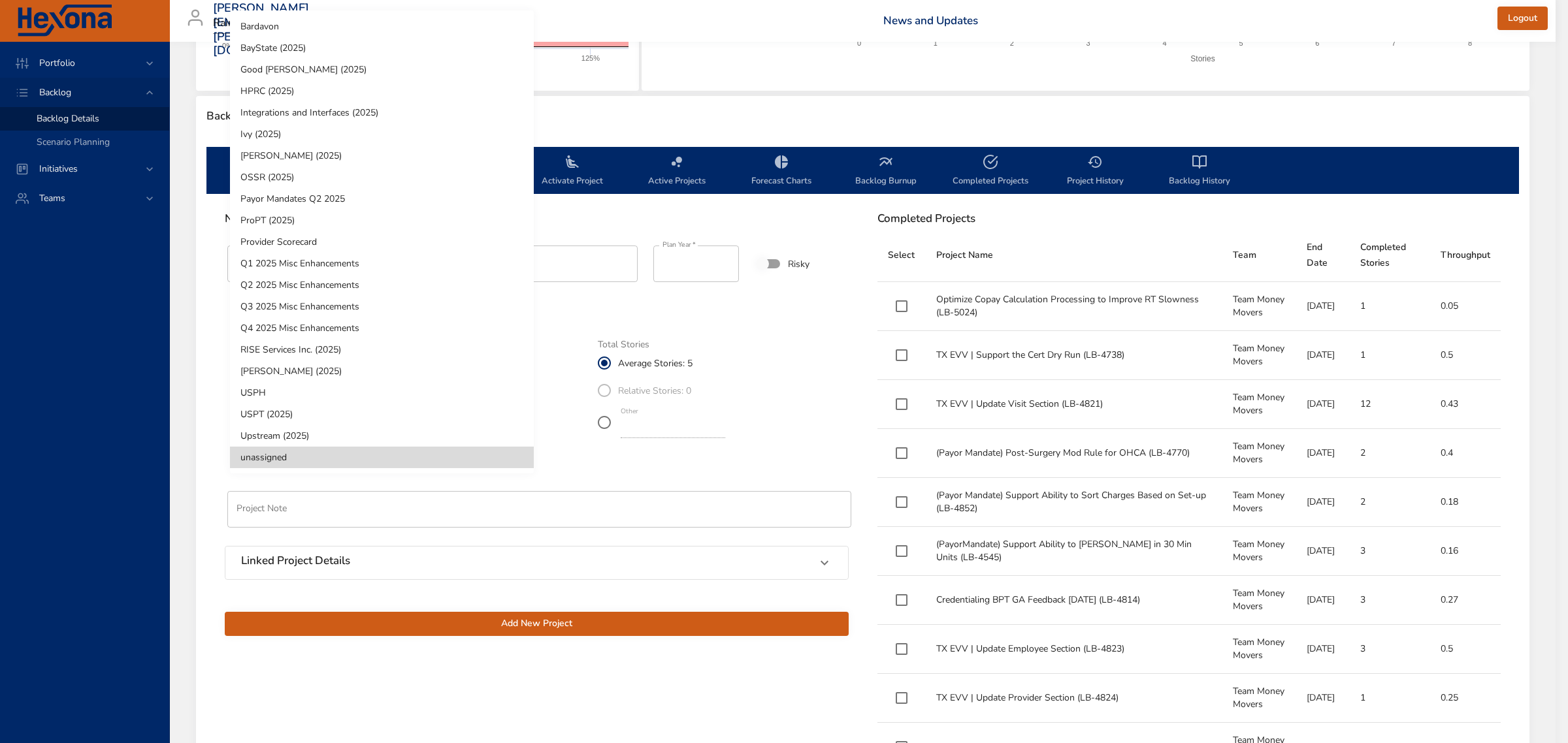
click at [338, 438] on body "Portfolio Backlog Backlog Details Scenario Planning Initiatives Teams [PERSON_N…" at bounding box center [784, 67] width 1568 height 743
click at [316, 308] on li "Q3 2025 Misc Enhancements" at bounding box center [381, 306] width 304 height 22
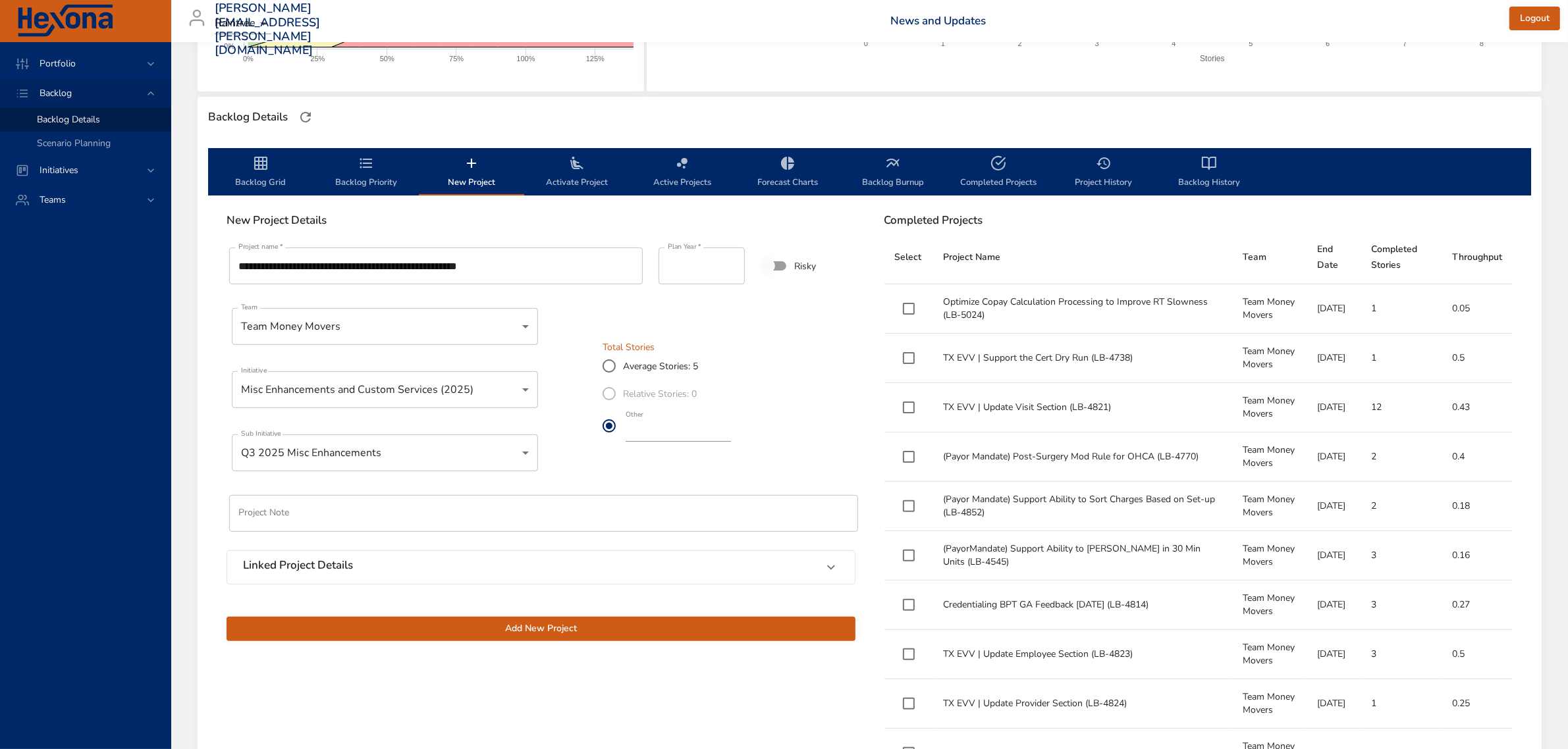
click at [731, 437] on input "*" at bounding box center [678, 431] width 105 height 21
click at [731, 433] on input "*" at bounding box center [678, 431] width 105 height 21
type input "*"
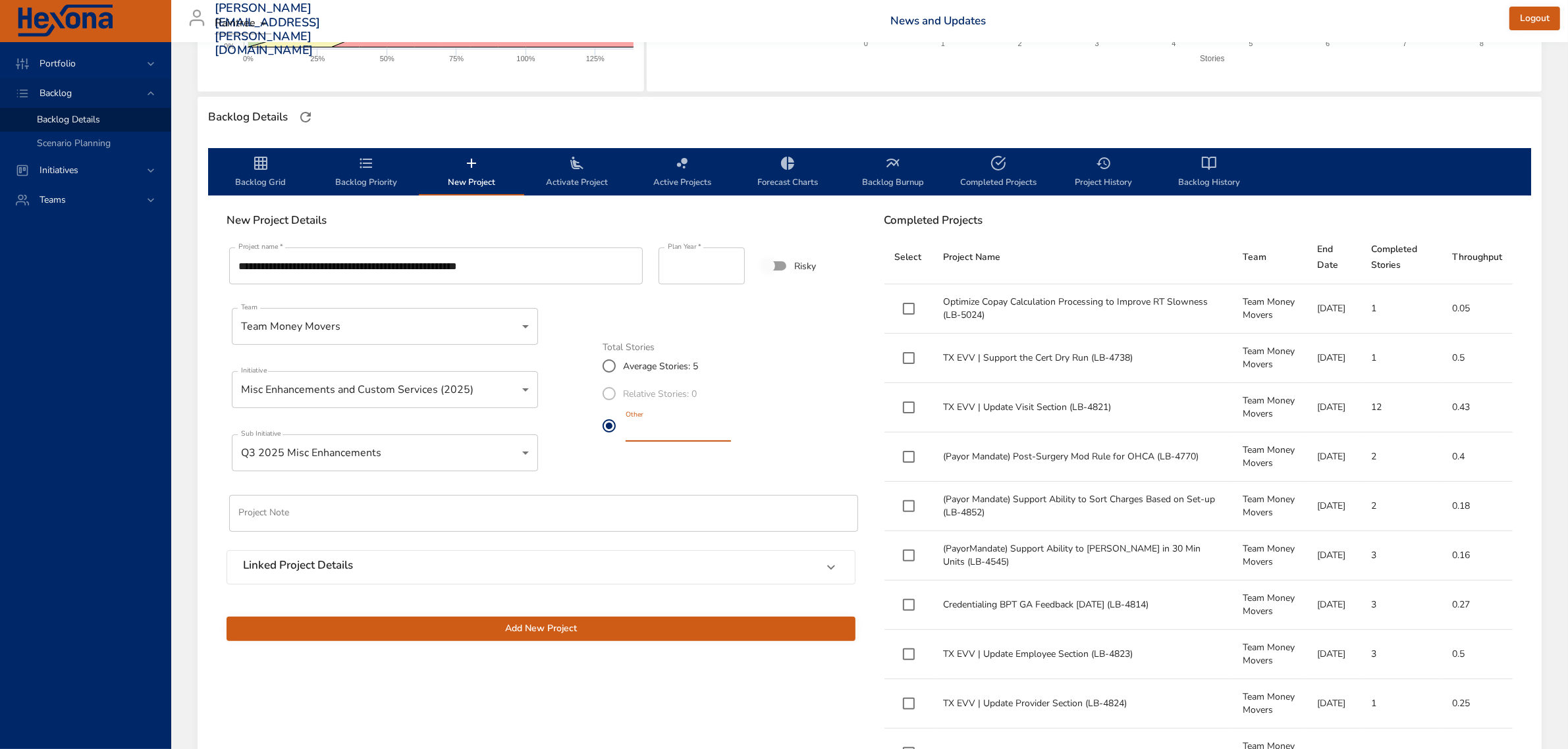
click at [731, 433] on input "*" at bounding box center [678, 431] width 105 height 21
click at [539, 630] on span "Add New Project" at bounding box center [541, 628] width 608 height 16
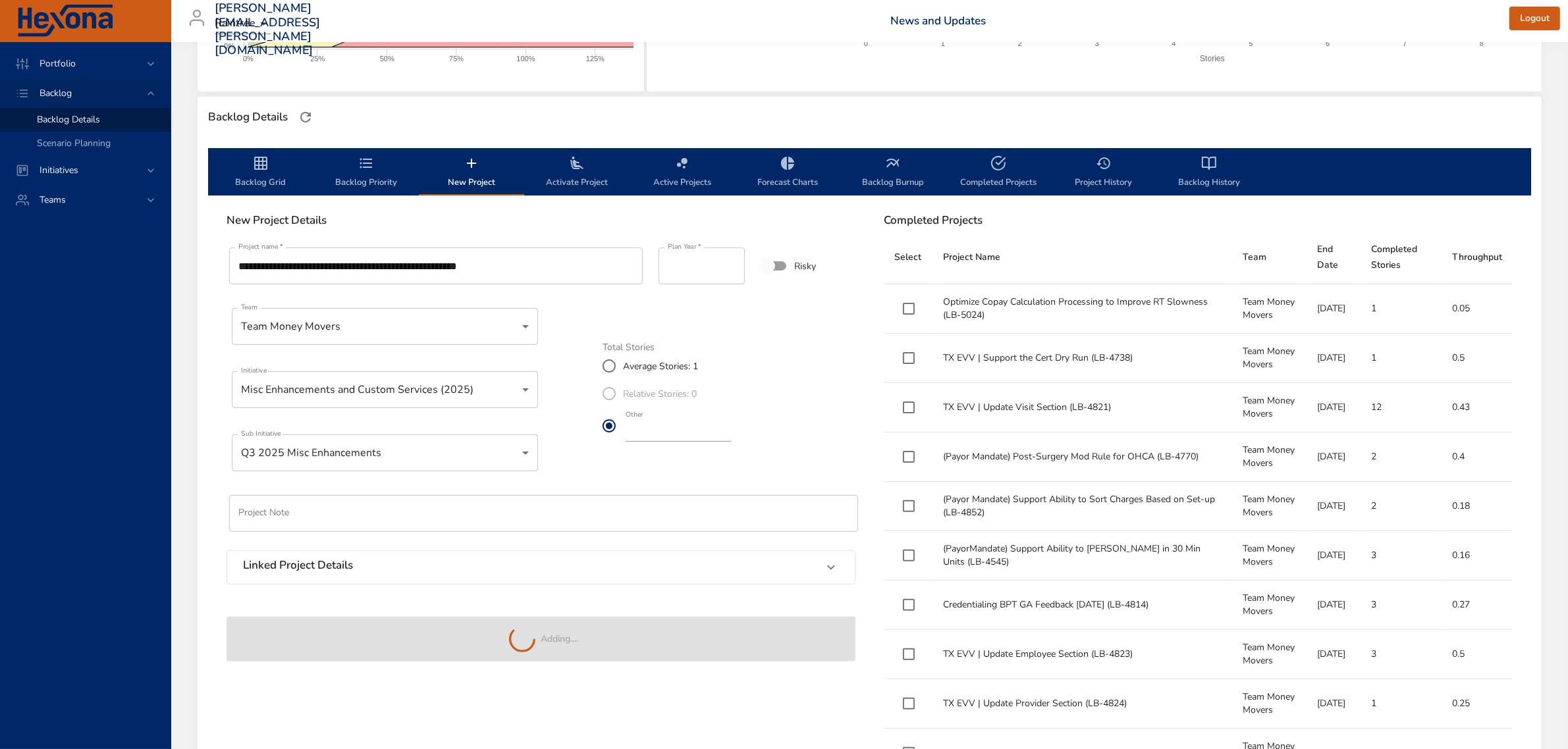
type input "*"
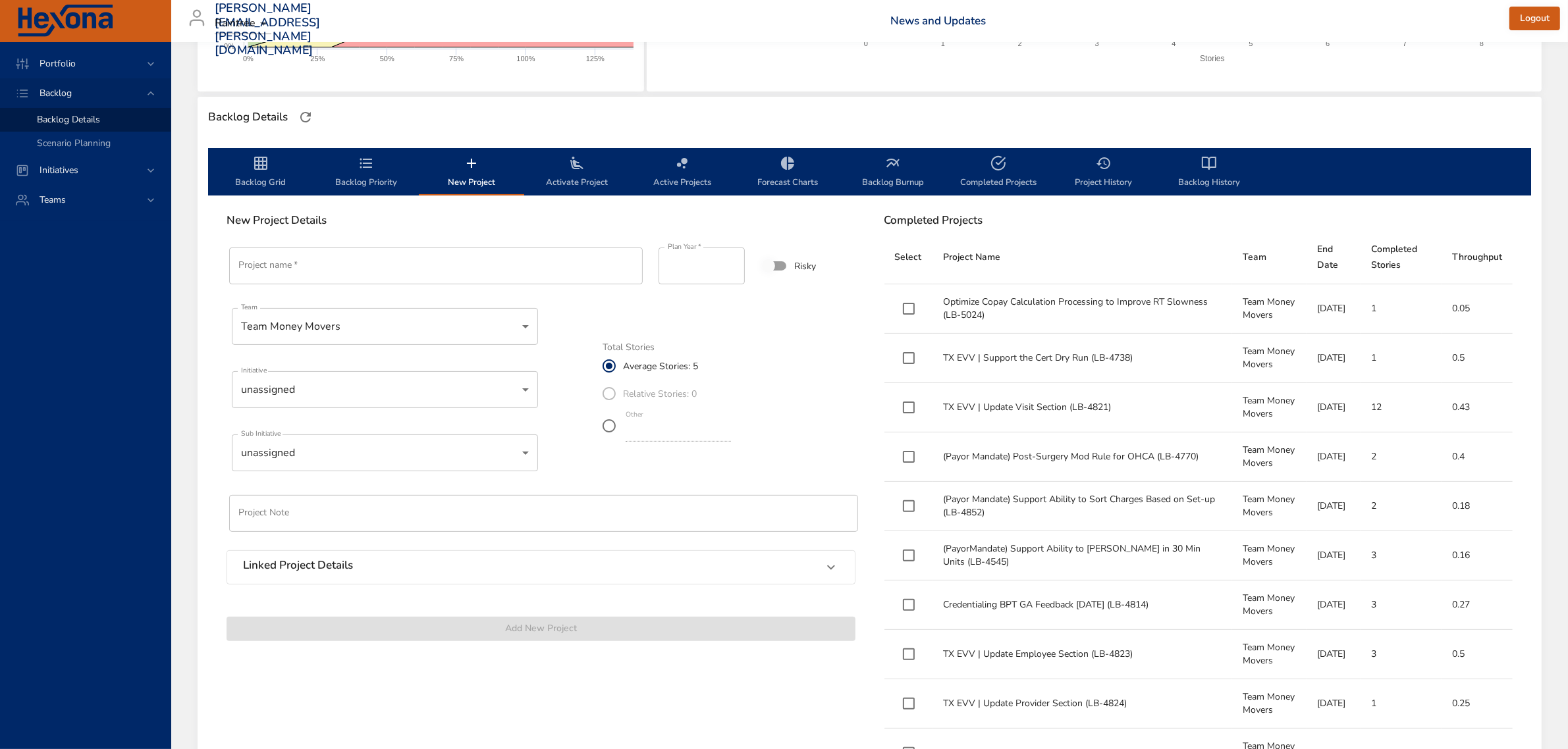
click at [364, 176] on span "Backlog Priority" at bounding box center [366, 172] width 90 height 35
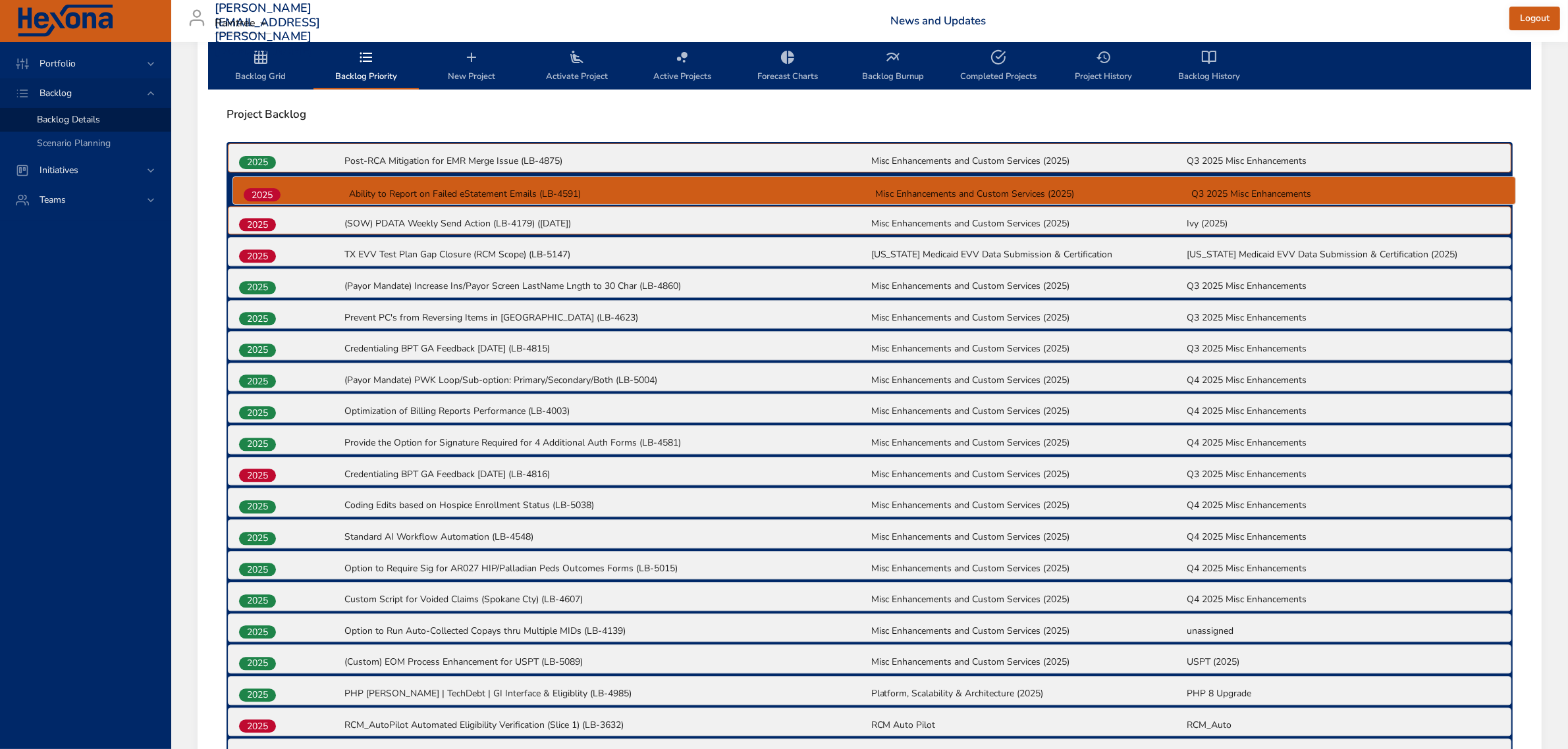
scroll to position [412, 0]
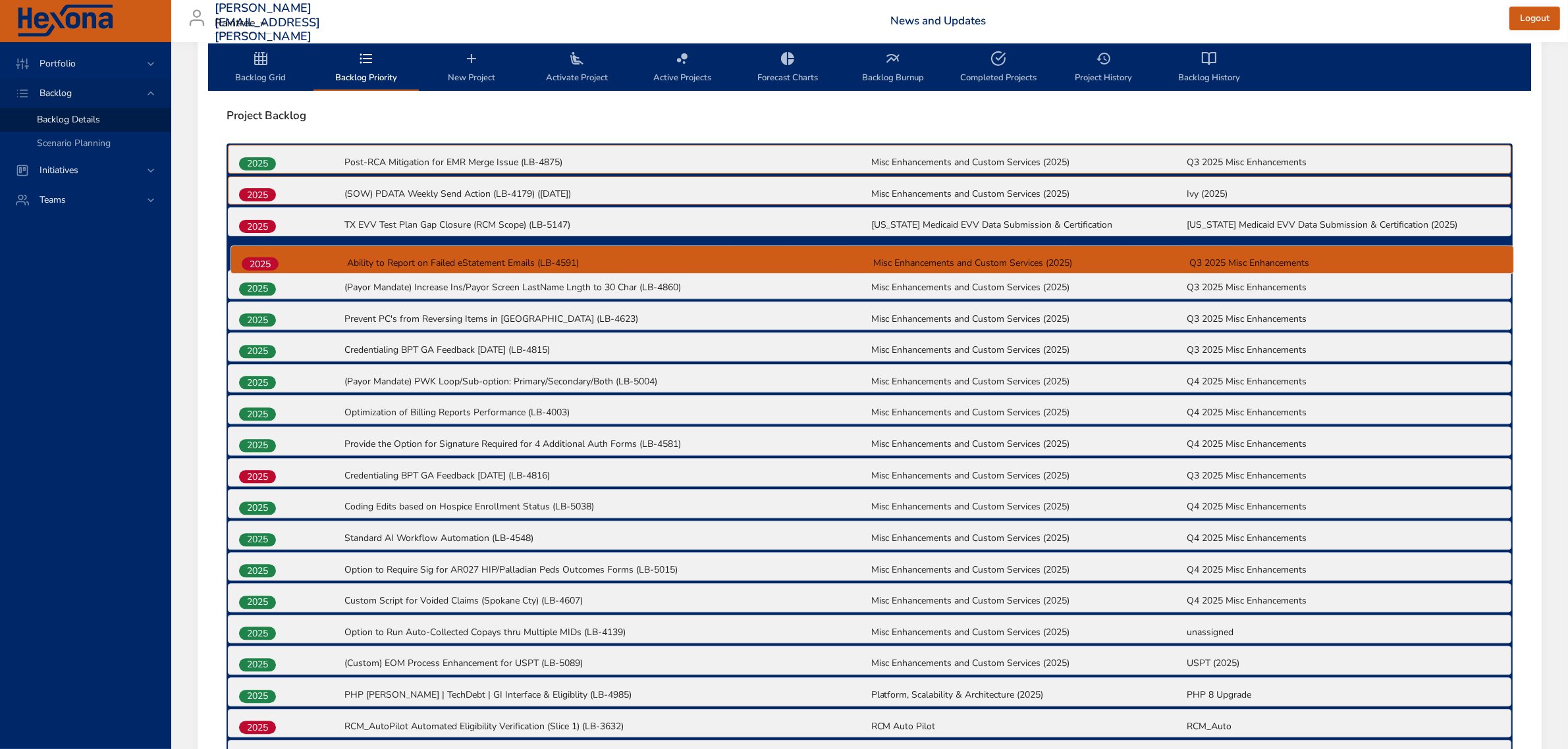
drag, startPoint x: 257, startPoint y: 616, endPoint x: 262, endPoint y: 262, distance: 354.0
click at [262, 262] on div "2025 Post-RCA Mitigation for EMR Merge Issue (LB-4875) Misc Enhancements and Cu…" at bounding box center [869, 521] width 1286 height 755
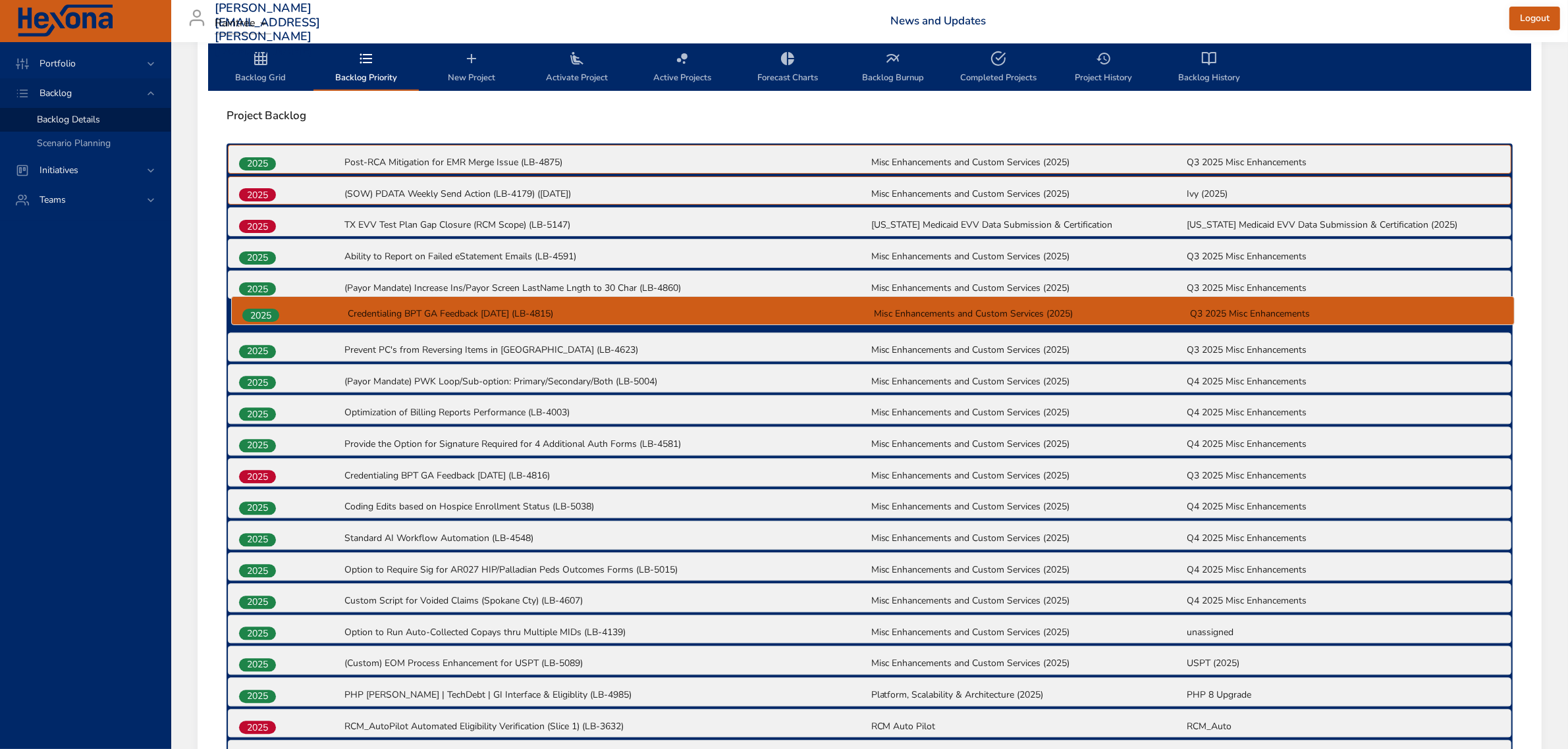
drag, startPoint x: 258, startPoint y: 355, endPoint x: 264, endPoint y: 314, distance: 41.4
click at [264, 314] on div "2025 Post-RCA Mitigation for EMR Merge Issue (LB-4875) Misc Enhancements and Cu…" at bounding box center [869, 521] width 1286 height 755
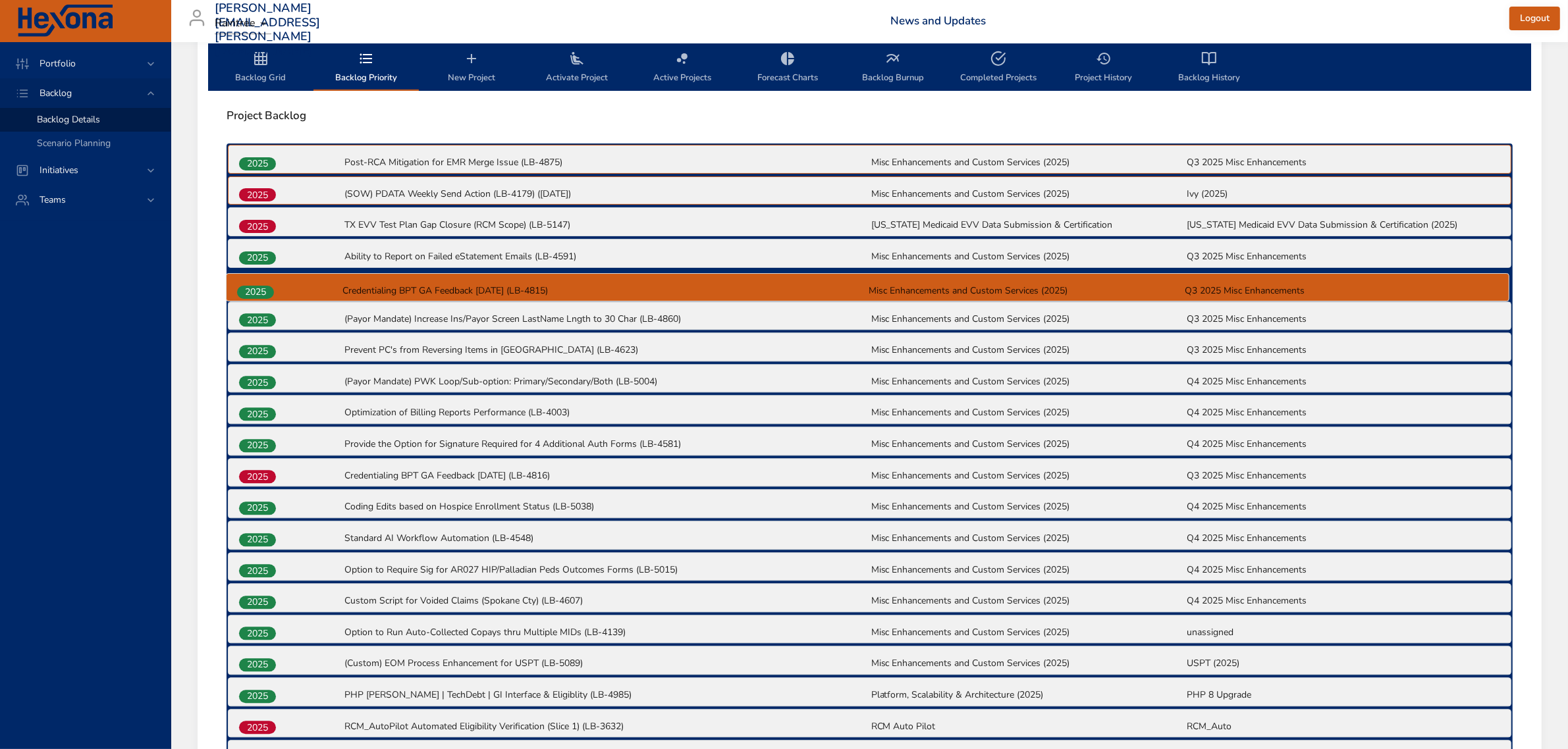
drag, startPoint x: 252, startPoint y: 322, endPoint x: 252, endPoint y: 290, distance: 32.0
click at [252, 290] on div "2025 Post-RCA Mitigation for EMR Merge Issue (LB-4875) Misc Enhancements and Cu…" at bounding box center [869, 521] width 1286 height 755
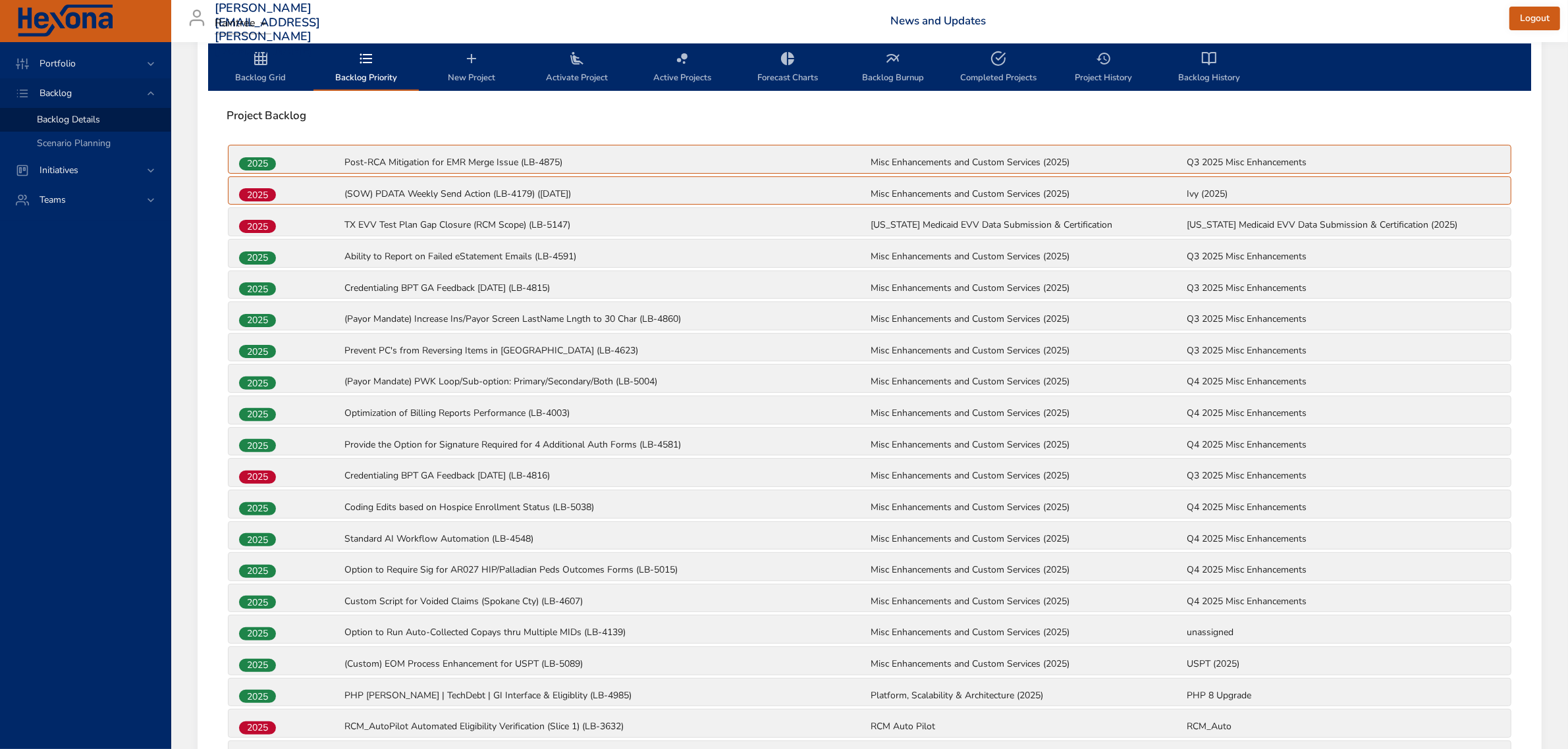
scroll to position [495, 0]
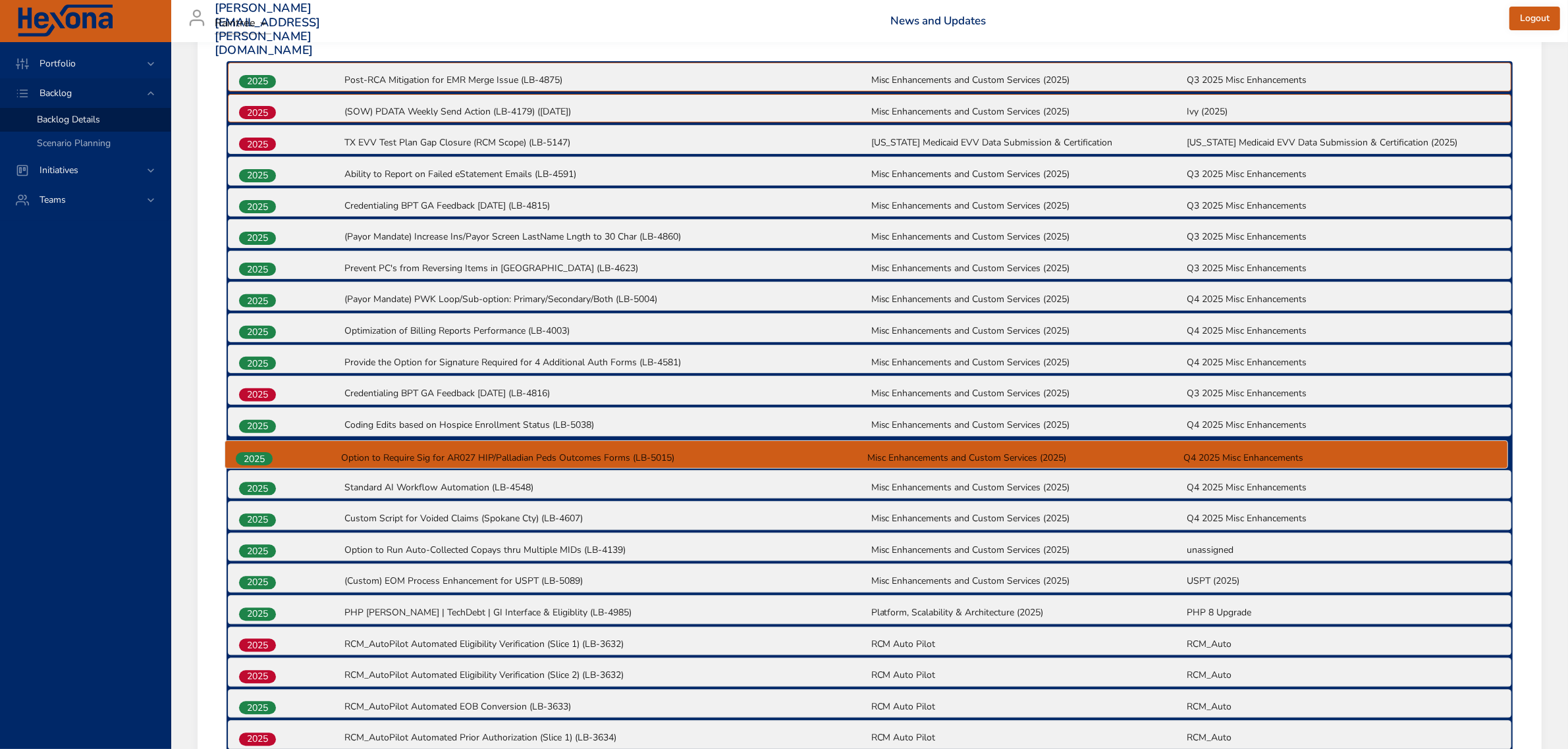
drag, startPoint x: 264, startPoint y: 488, endPoint x: 260, endPoint y: 456, distance: 32.2
click at [260, 456] on div "2025 Post-RCA Mitigation for EMR Merge Issue (LB-4875) Misc Enhancements and Cu…" at bounding box center [869, 439] width 1286 height 755
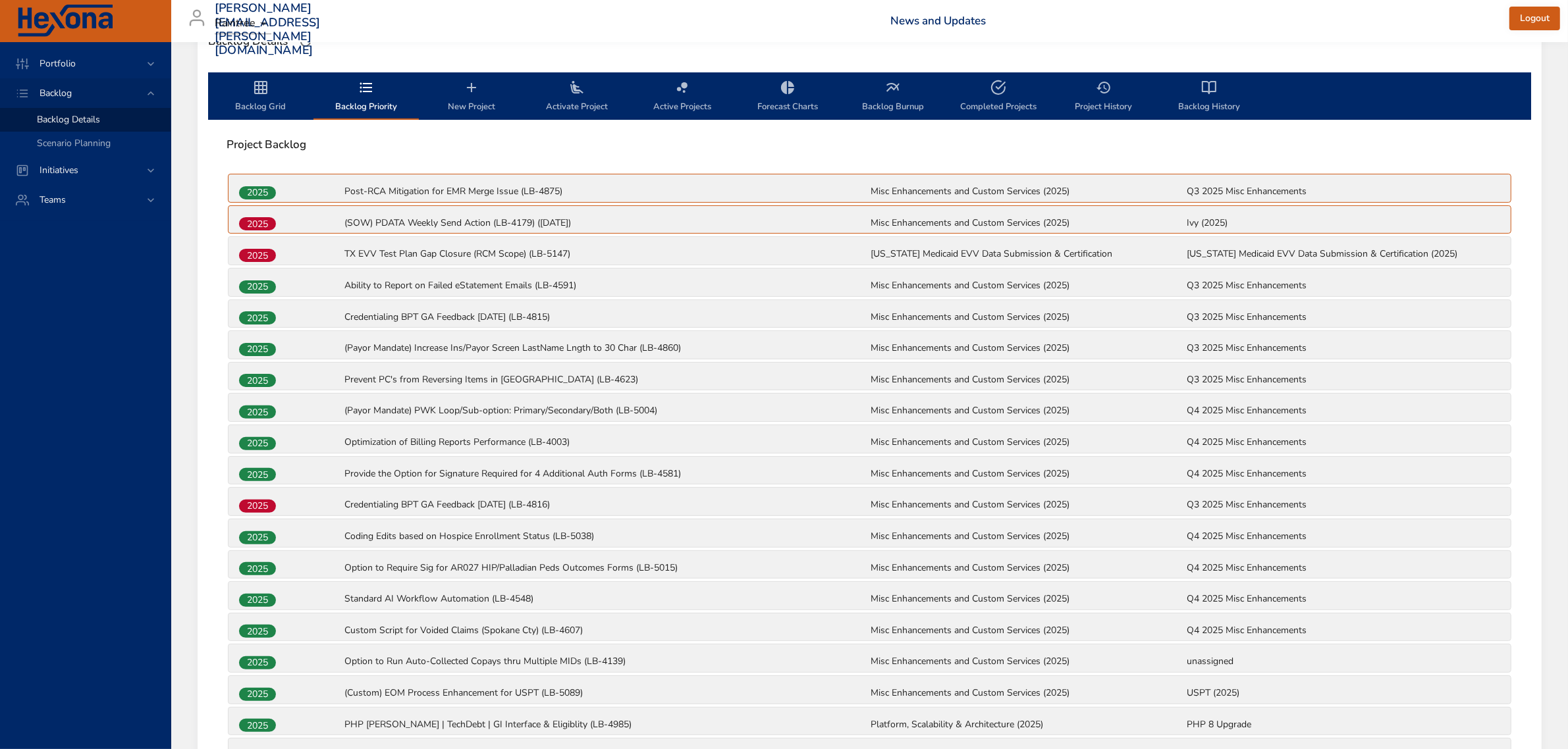
scroll to position [412, 0]
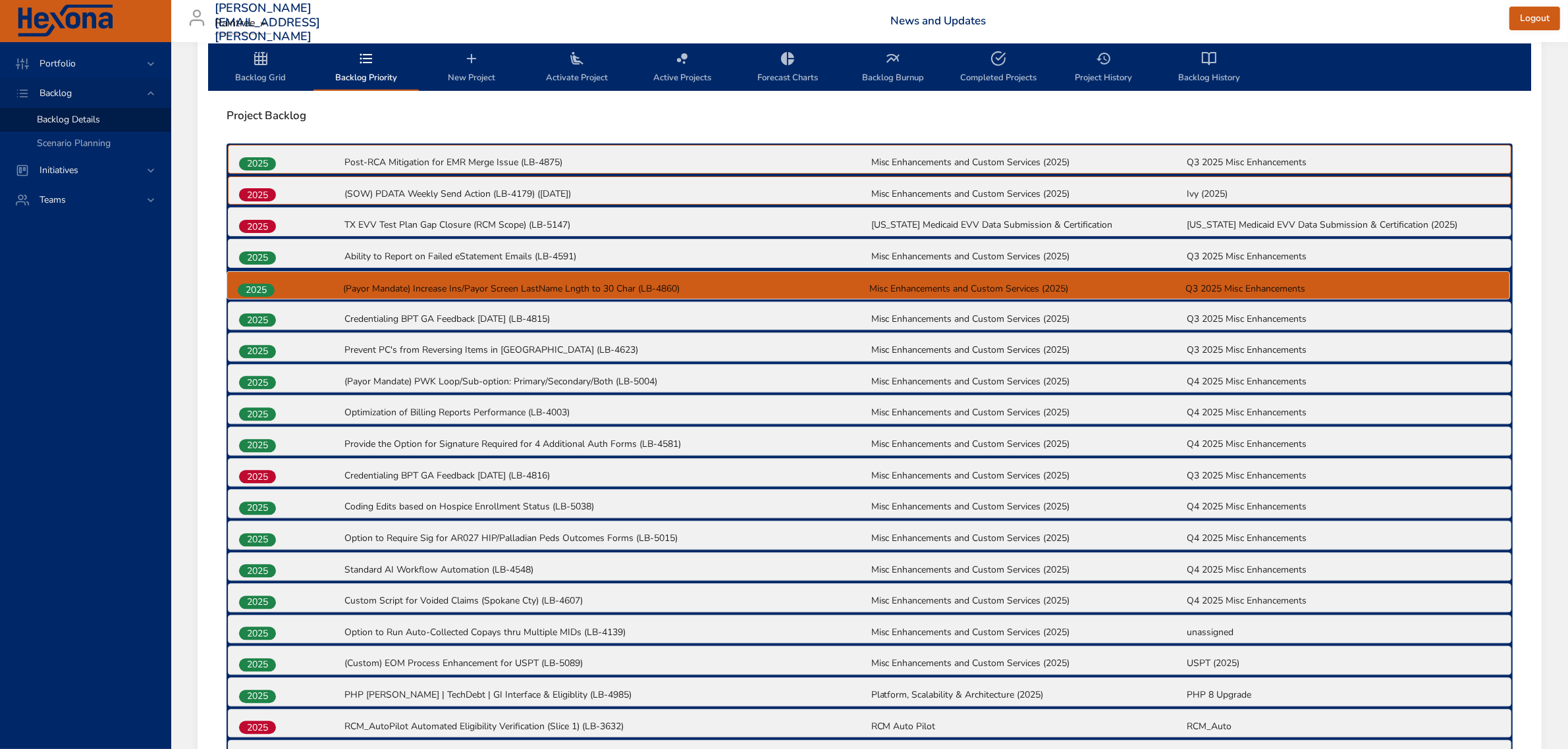
drag, startPoint x: 260, startPoint y: 322, endPoint x: 259, endPoint y: 288, distance: 34.0
click at [259, 288] on div "2025 Post-RCA Mitigation for EMR Merge Issue (LB-4875) Misc Enhancements and Cu…" at bounding box center [869, 521] width 1286 height 755
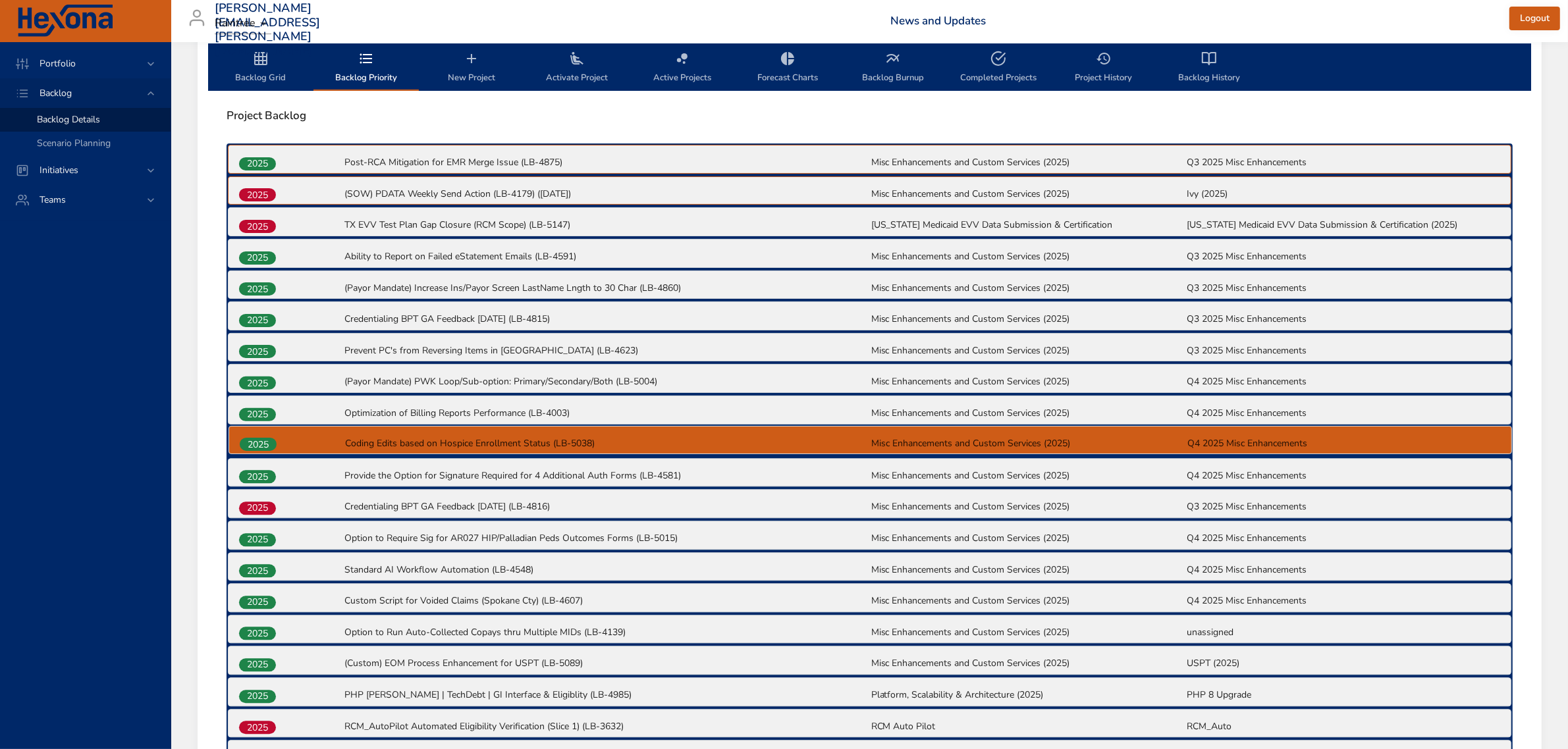
drag, startPoint x: 264, startPoint y: 507, endPoint x: 265, endPoint y: 442, distance: 65.0
click at [265, 442] on div "2025 Post-RCA Mitigation for EMR Merge Issue (LB-4875) Misc Enhancements and Cu…" at bounding box center [869, 521] width 1286 height 755
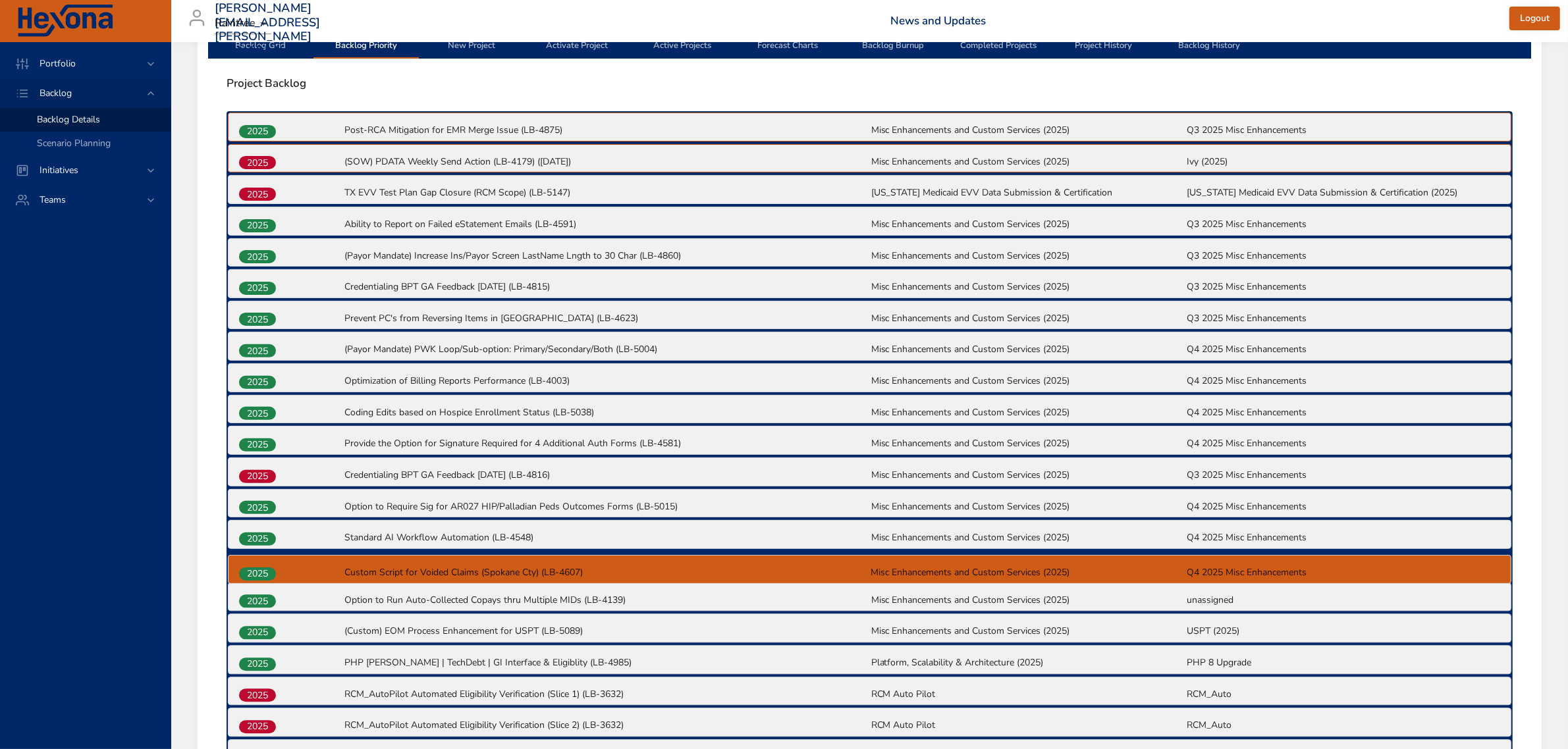
scroll to position [446, 0]
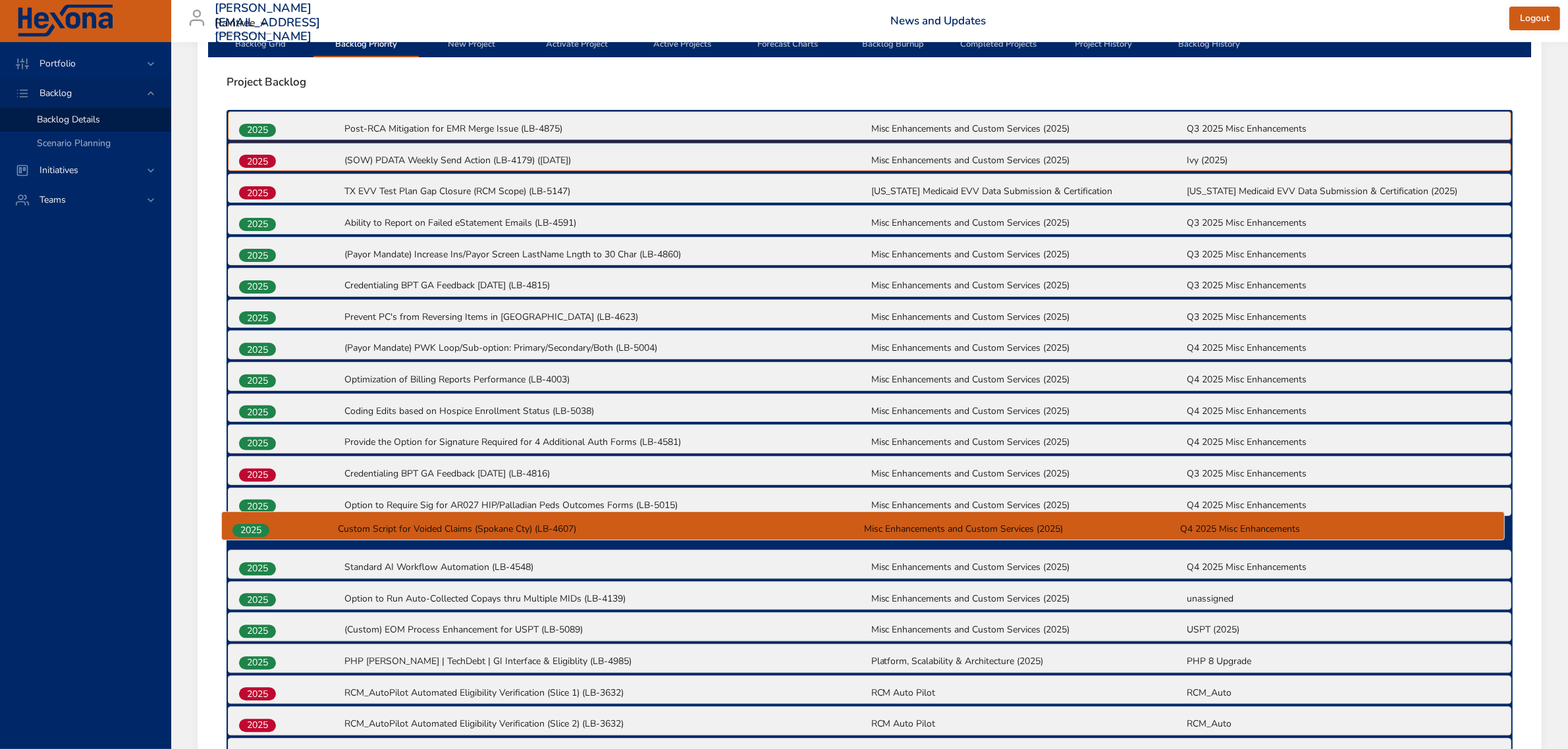
drag, startPoint x: 254, startPoint y: 604, endPoint x: 247, endPoint y: 531, distance: 73.3
click at [247, 531] on div "2025 Post-RCA Mitigation for EMR Merge Issue (LB-4875) Misc Enhancements and Cu…" at bounding box center [869, 488] width 1286 height 755
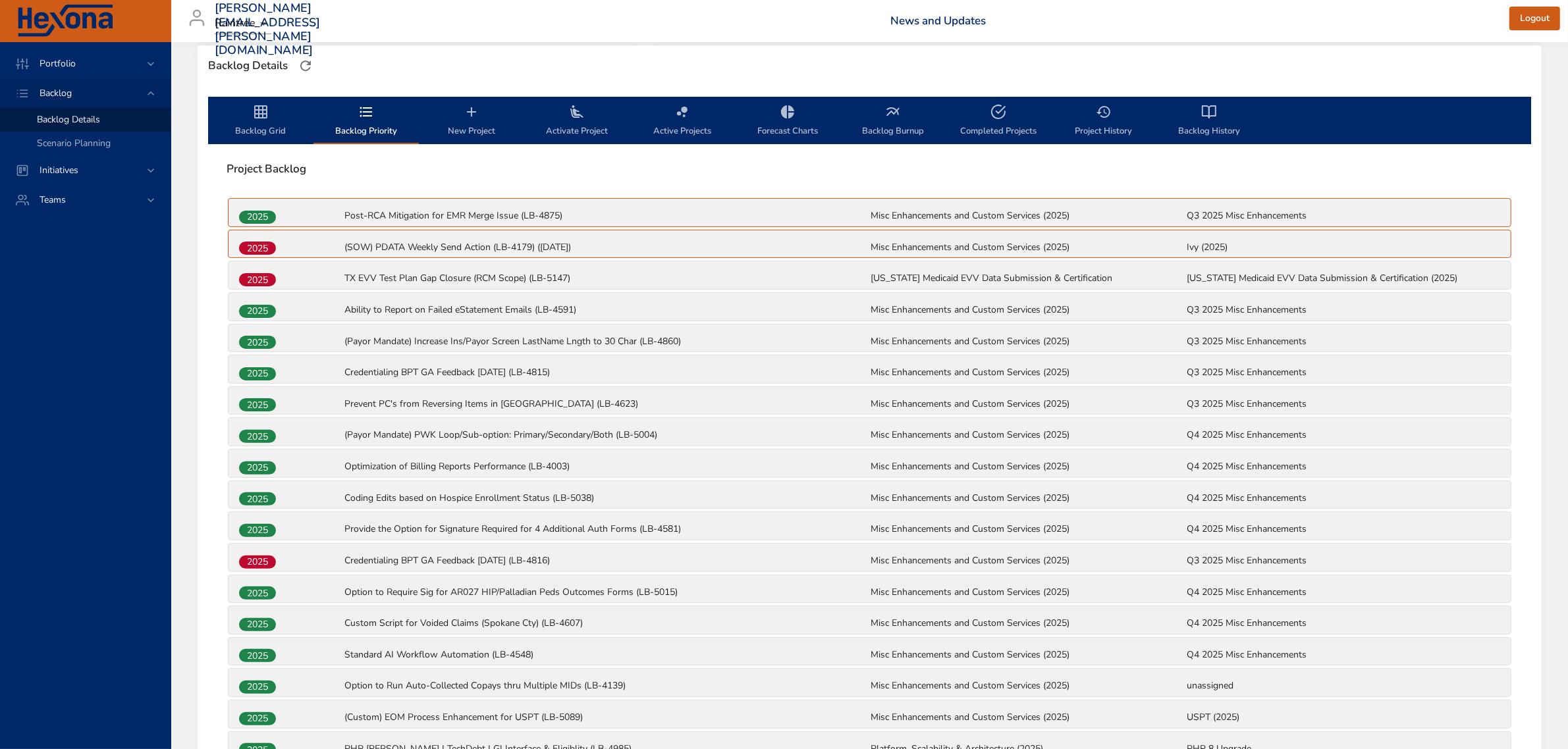
scroll to position [352, 0]
